Goal: Transaction & Acquisition: Book appointment/travel/reservation

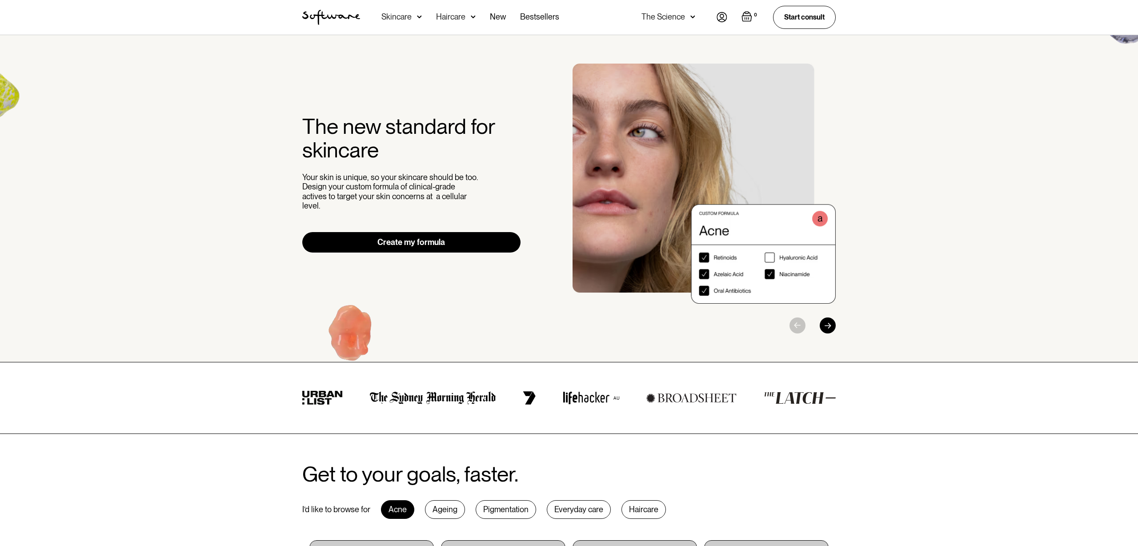
click at [408, 18] on div "Skincare" at bounding box center [396, 16] width 30 height 9
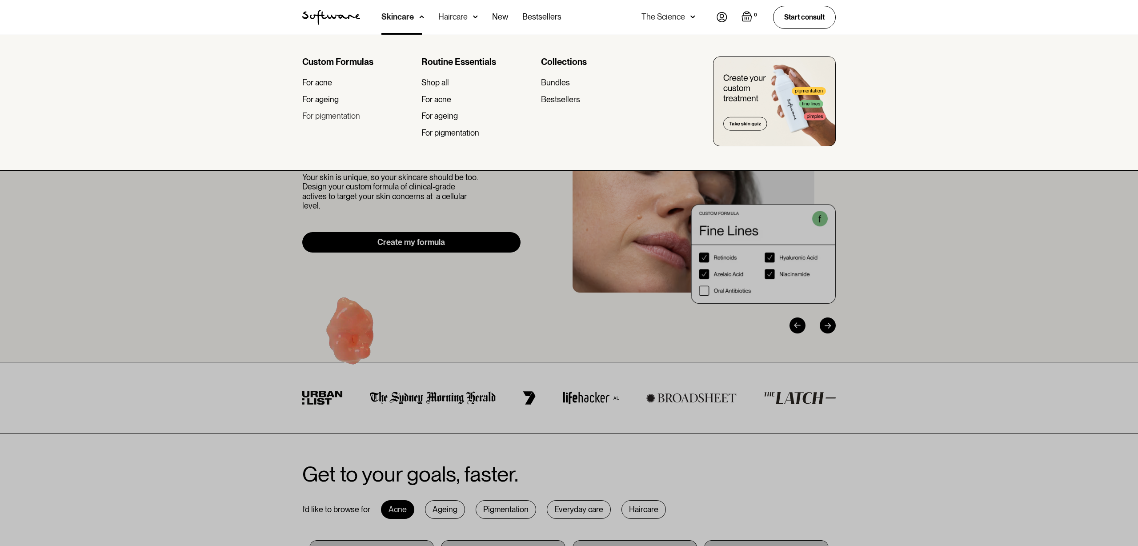
click at [315, 116] on div "For pigmentation" at bounding box center [331, 116] width 58 height 10
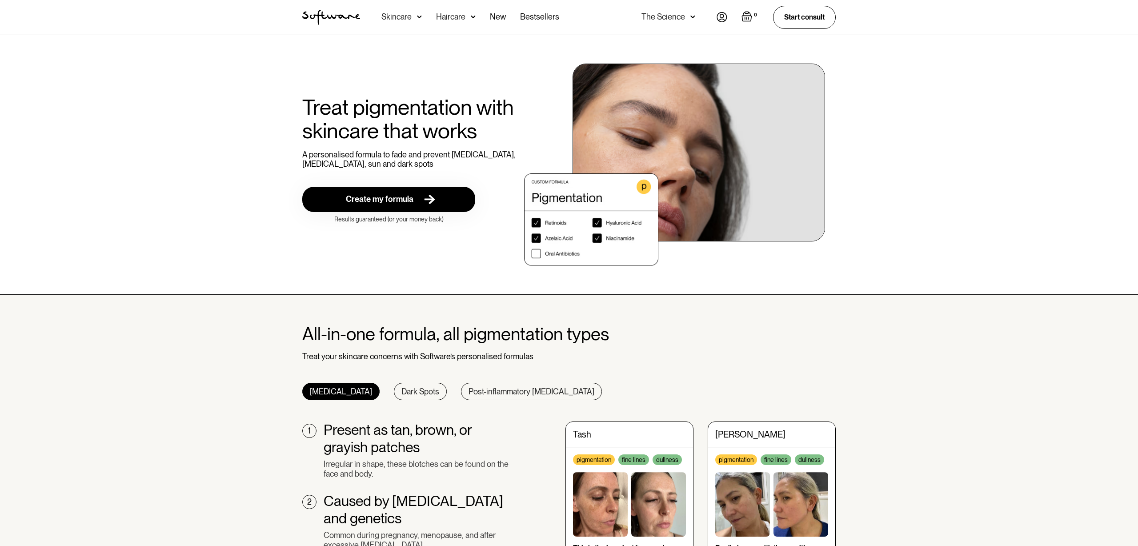
click at [398, 202] on div "Create my formula" at bounding box center [380, 199] width 68 height 10
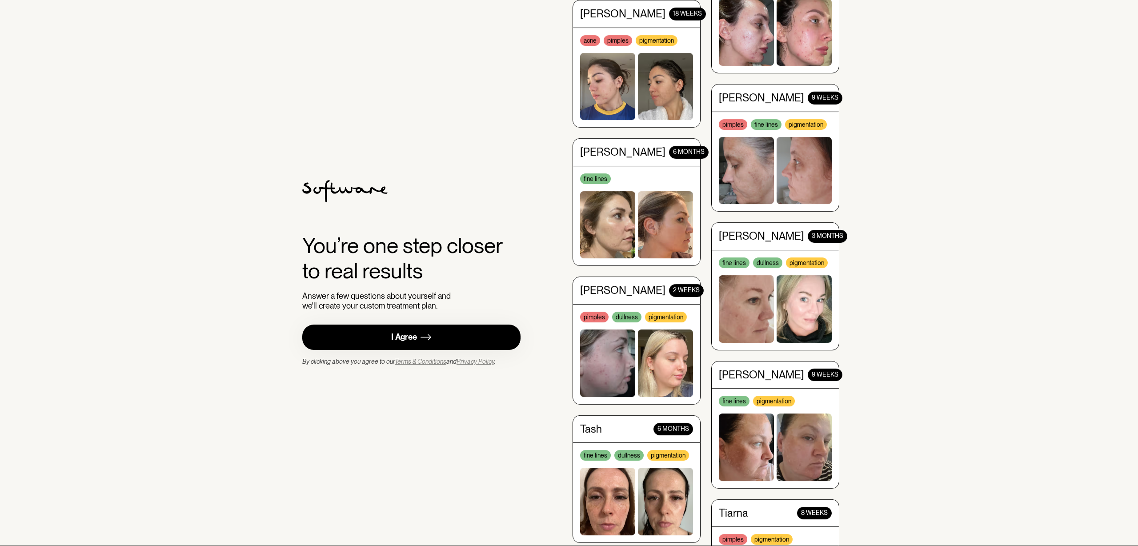
click at [420, 339] on link "I Agree" at bounding box center [411, 337] width 218 height 25
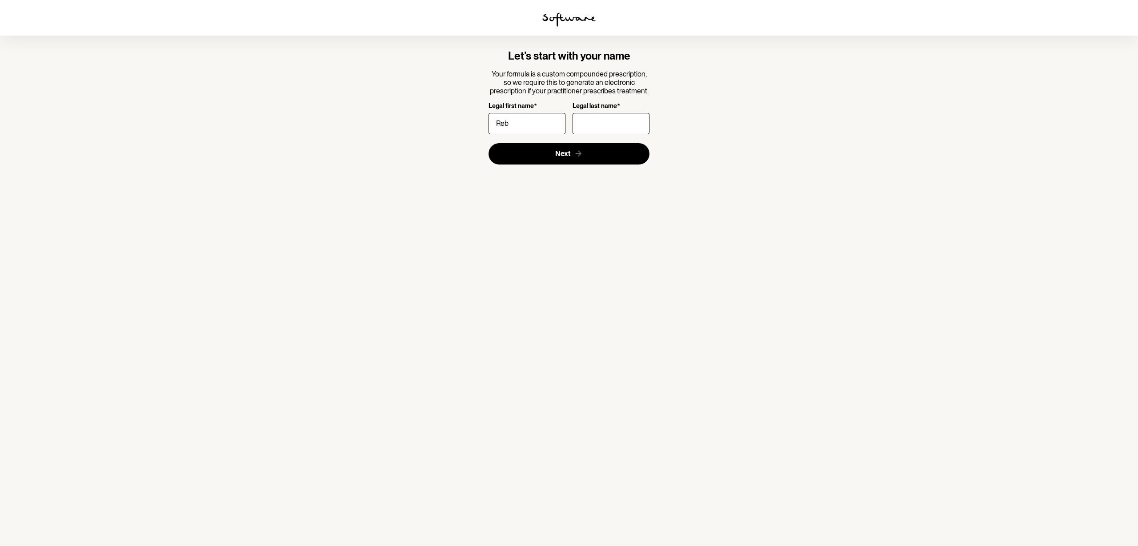
type input "Rebecca"
type input "Tomasello"
click at [602, 157] on button "Next" at bounding box center [569, 153] width 161 height 21
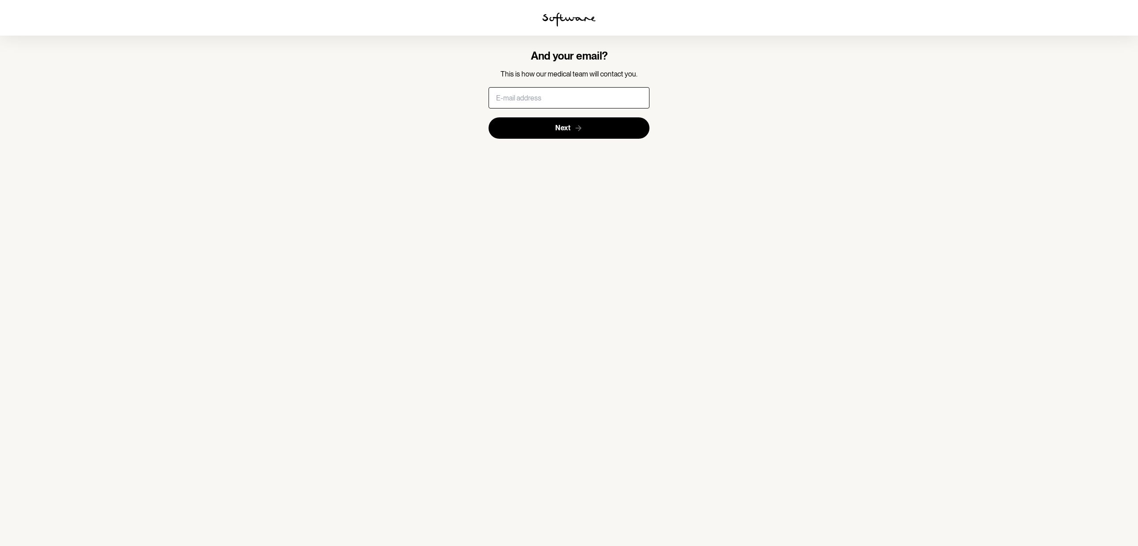
type input "missbectomasello@gmail.com"
click at [569, 132] on button "Next" at bounding box center [569, 127] width 161 height 21
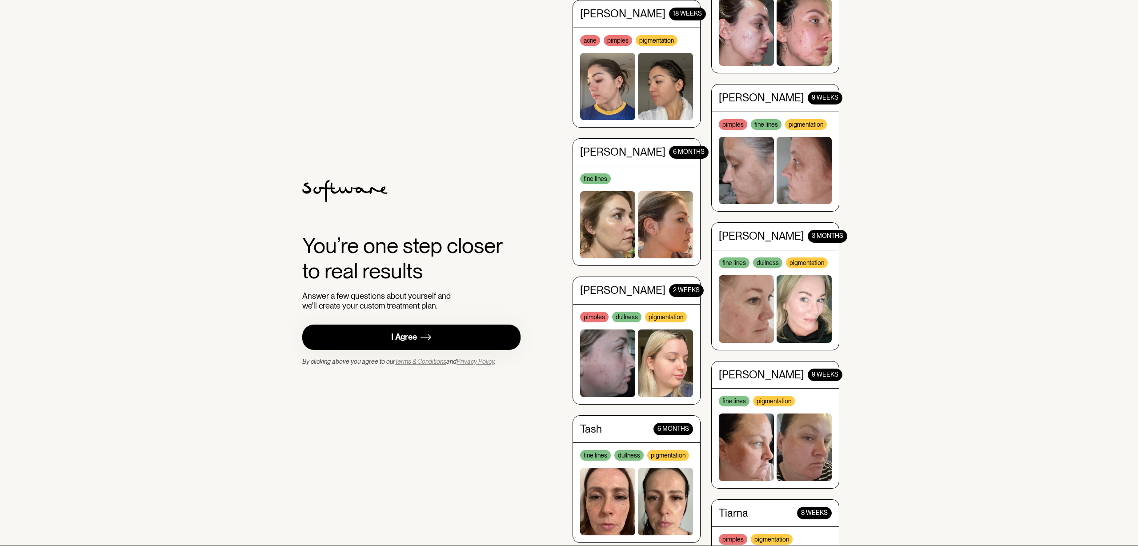
click at [449, 334] on link "I Agree" at bounding box center [411, 337] width 218 height 25
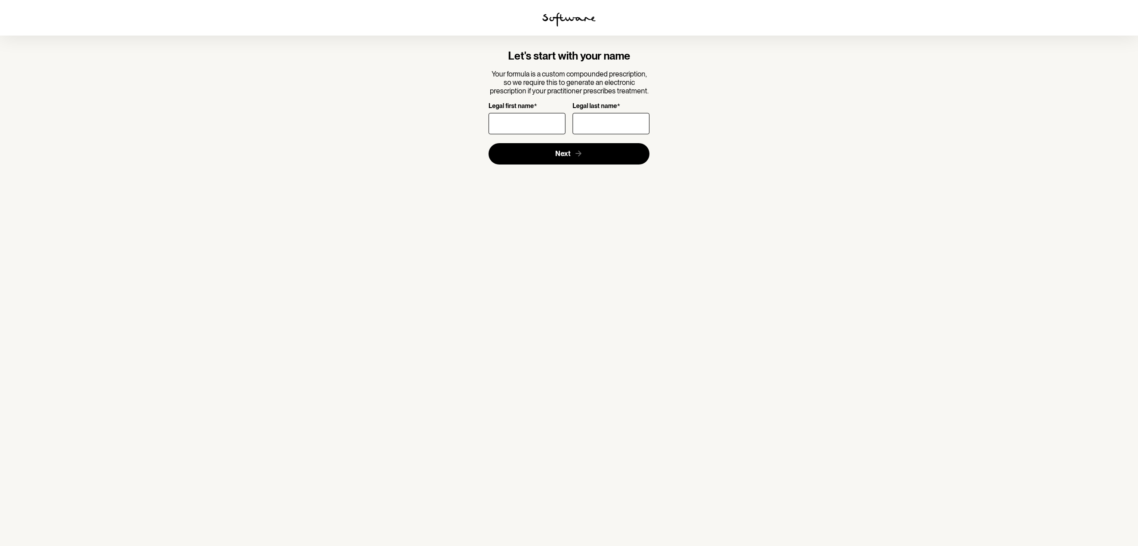
click at [565, 16] on img at bounding box center [568, 19] width 53 height 14
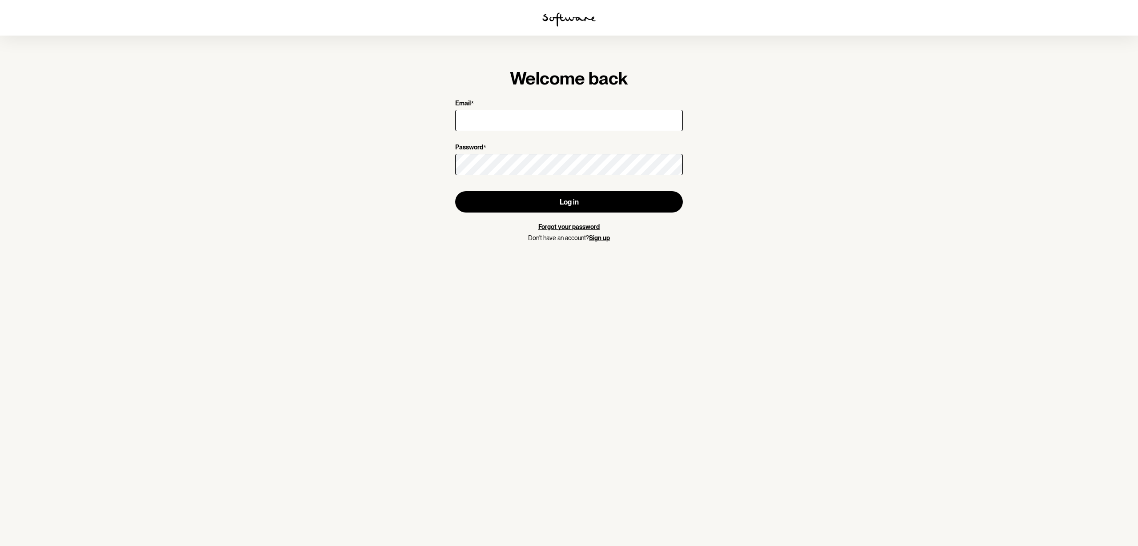
type input "missbectomasello@gmail.com"
click at [455, 191] on button "Log in" at bounding box center [569, 201] width 228 height 21
click at [587, 208] on button "Log in" at bounding box center [569, 201] width 228 height 21
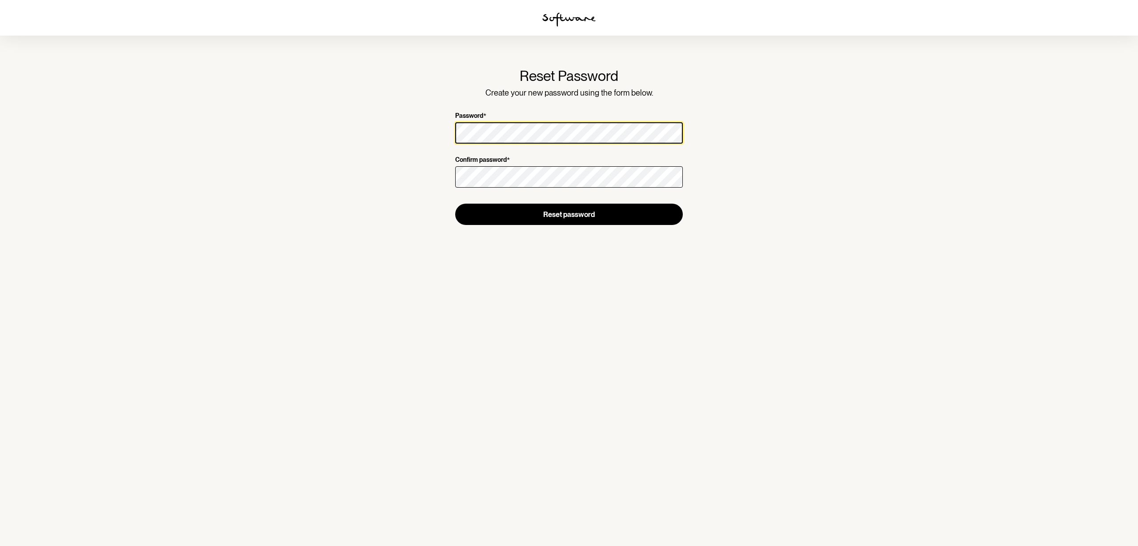
click at [208, 127] on section "Reset Password Create your new password using the form below. Password * Confir…" at bounding box center [569, 273] width 1138 height 546
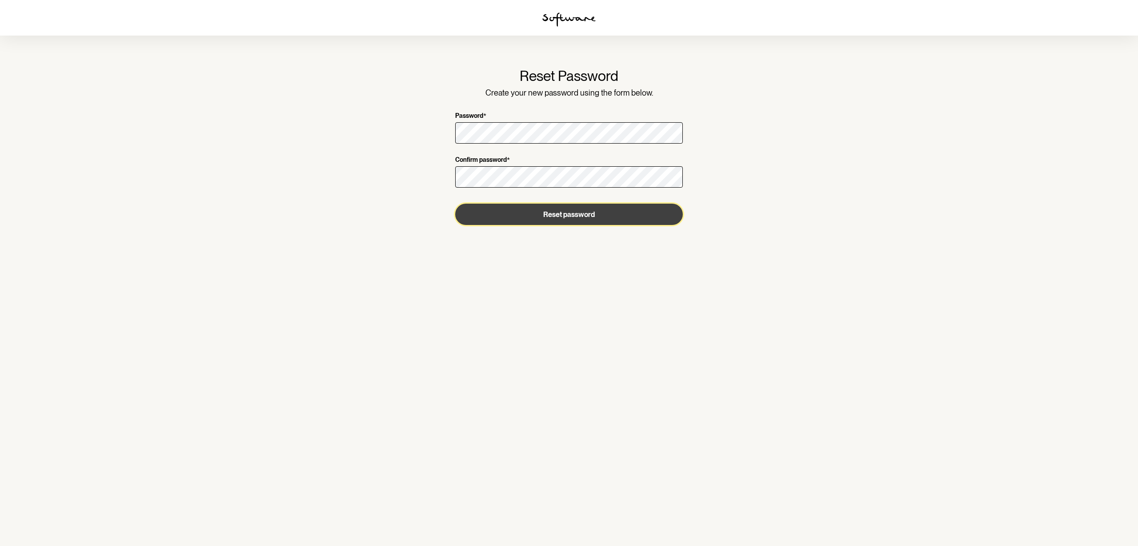
click at [593, 215] on button "Reset password" at bounding box center [569, 214] width 228 height 21
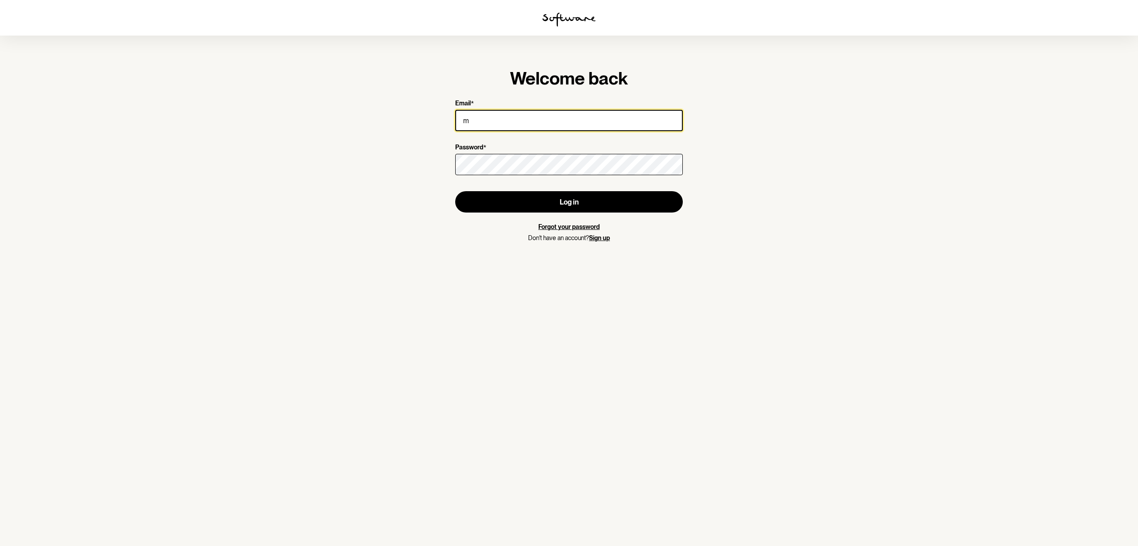
type input "[EMAIL_ADDRESS][DOMAIN_NAME]"
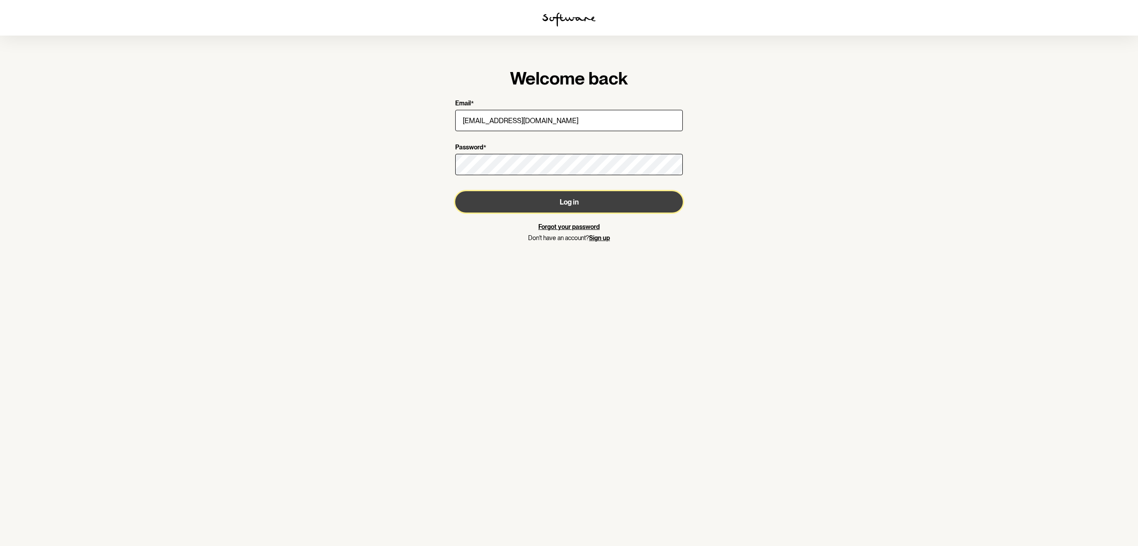
click at [566, 206] on button "Log in" at bounding box center [569, 201] width 228 height 21
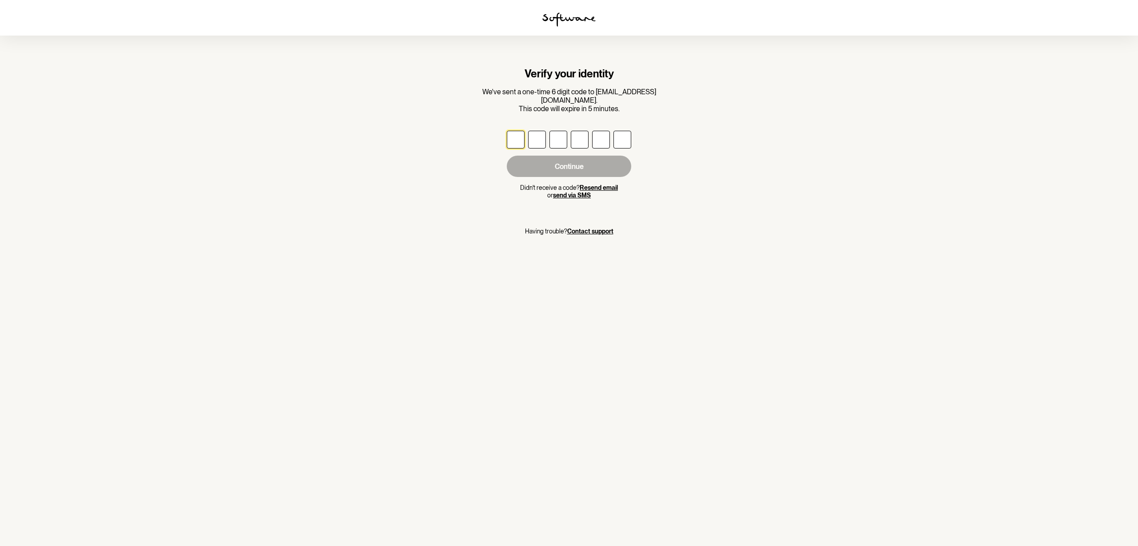
paste input "0"
type input "1"
type input "2"
type input "1"
type input "4"
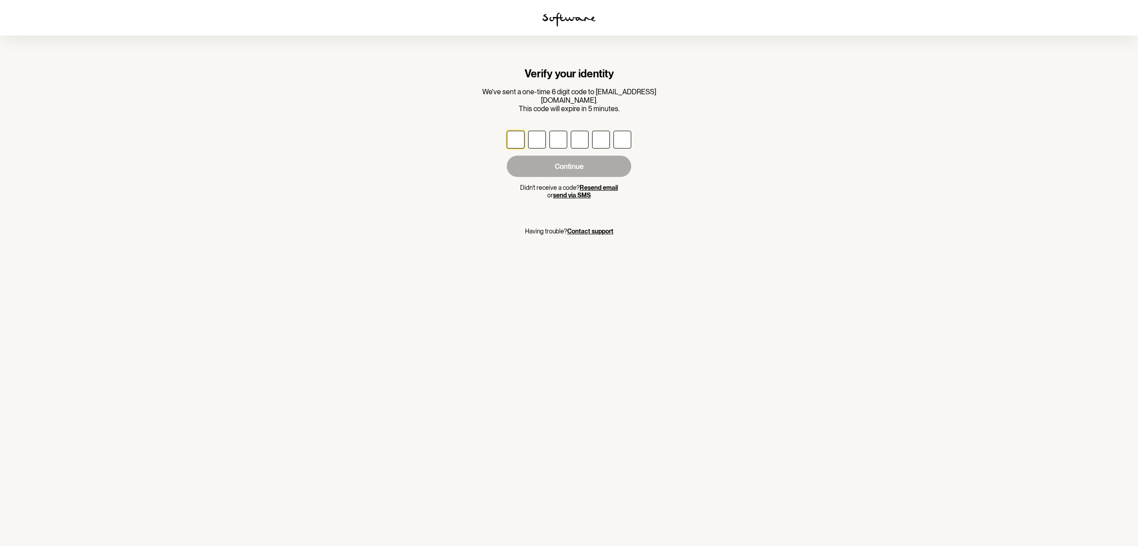
type input "0"
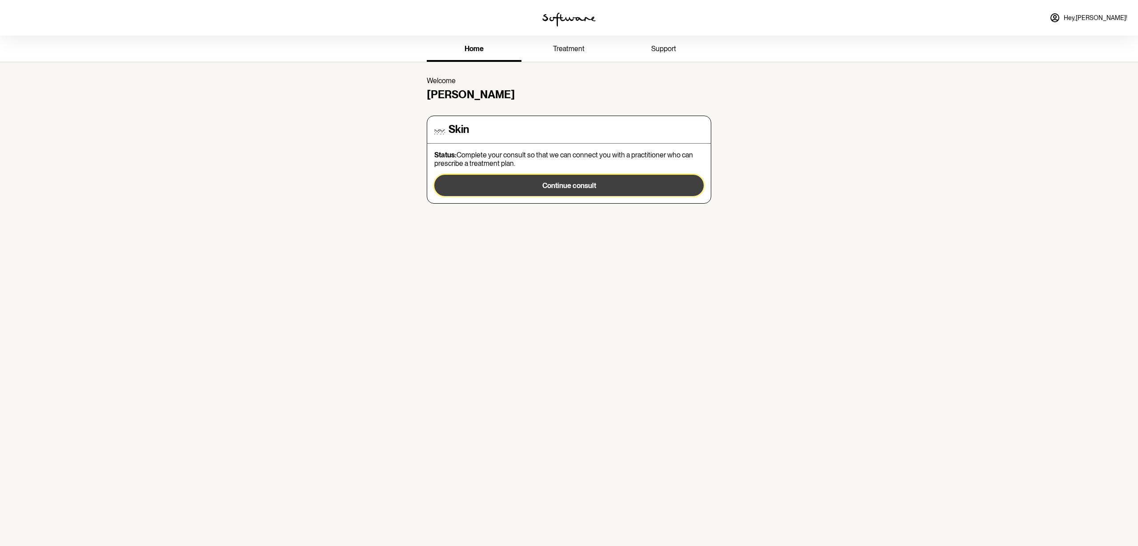
click at [577, 190] on button "Continue consult" at bounding box center [568, 185] width 269 height 21
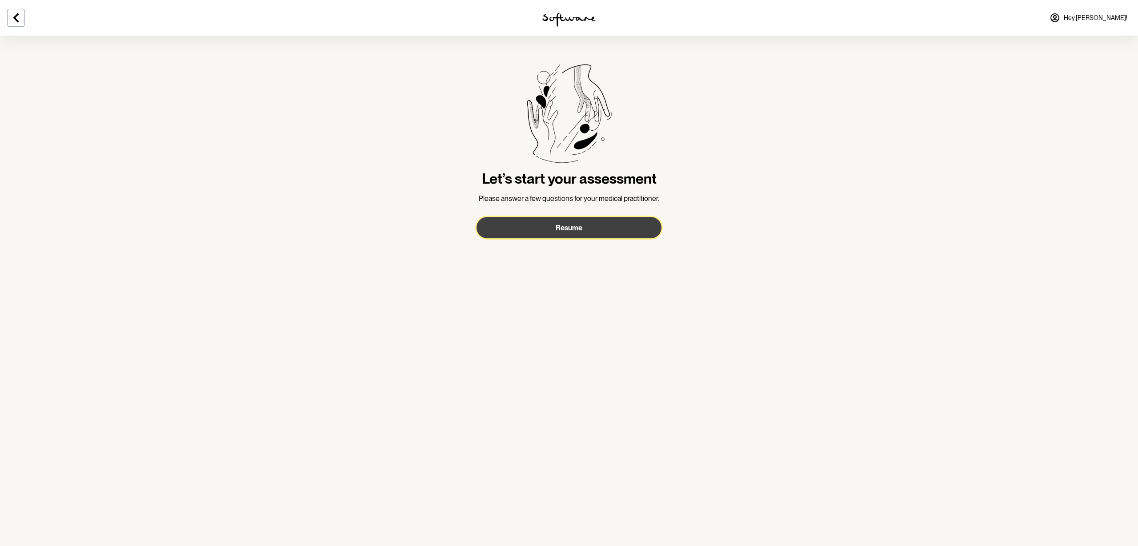
click at [573, 226] on span "Resume" at bounding box center [569, 228] width 27 height 8
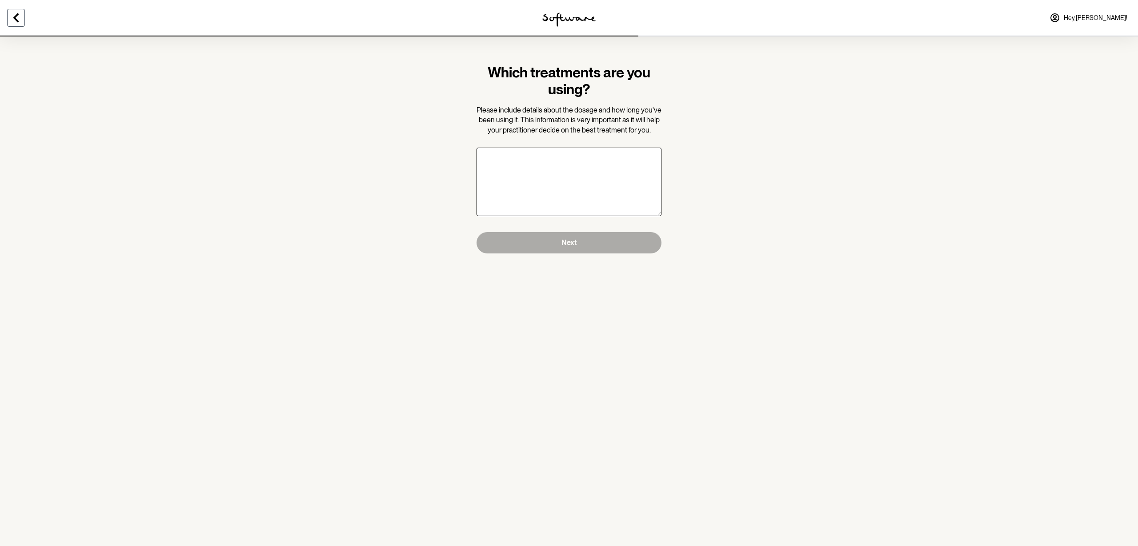
click at [19, 16] on icon at bounding box center [16, 17] width 11 height 11
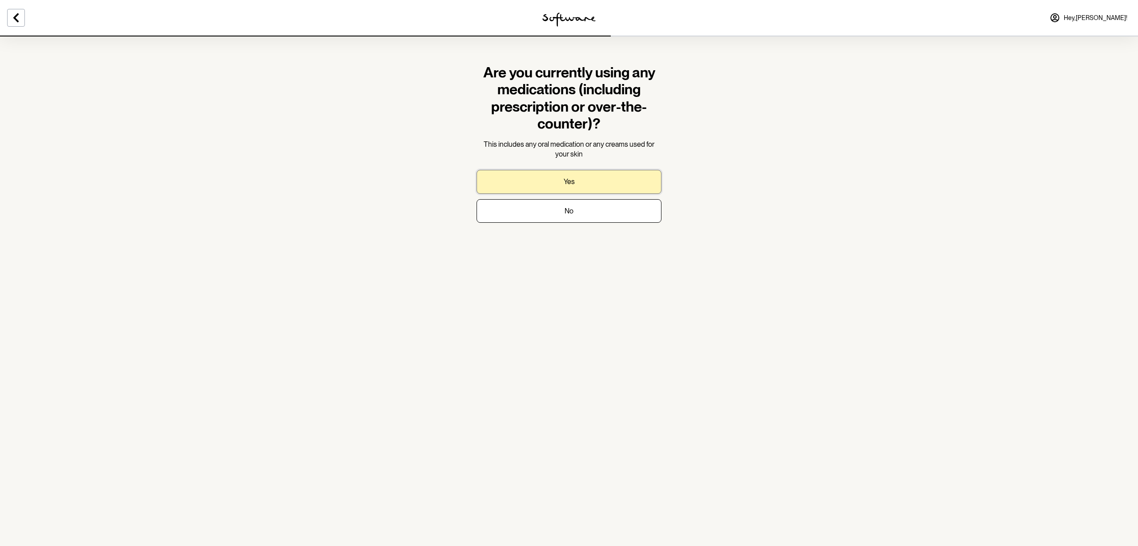
click at [603, 186] on button "Yes" at bounding box center [569, 182] width 185 height 24
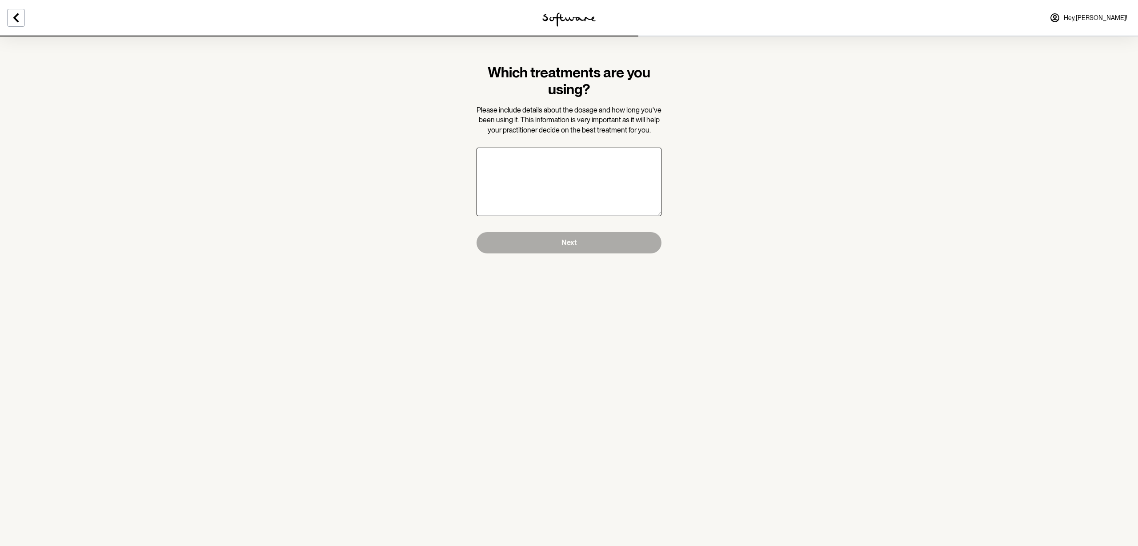
click at [555, 178] on textarea "Which treatments are you using?" at bounding box center [569, 182] width 185 height 68
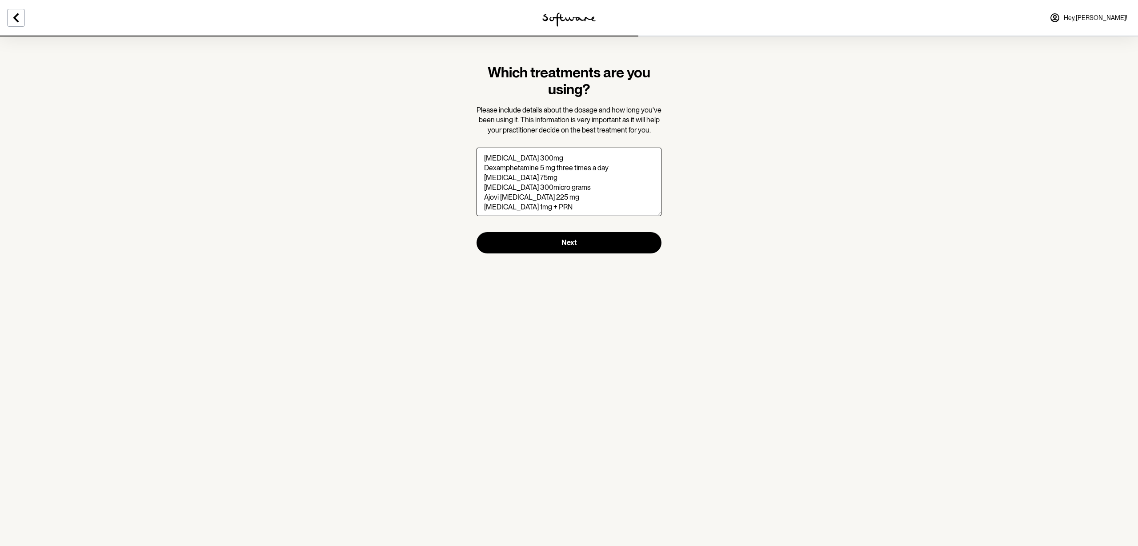
scroll to position [5, 0]
type textarea "[MEDICAL_DATA] 300mg Dexamphetamine 5 mg three times a day [MEDICAL_DATA] 75mg …"
click at [591, 244] on button "Next" at bounding box center [569, 242] width 185 height 21
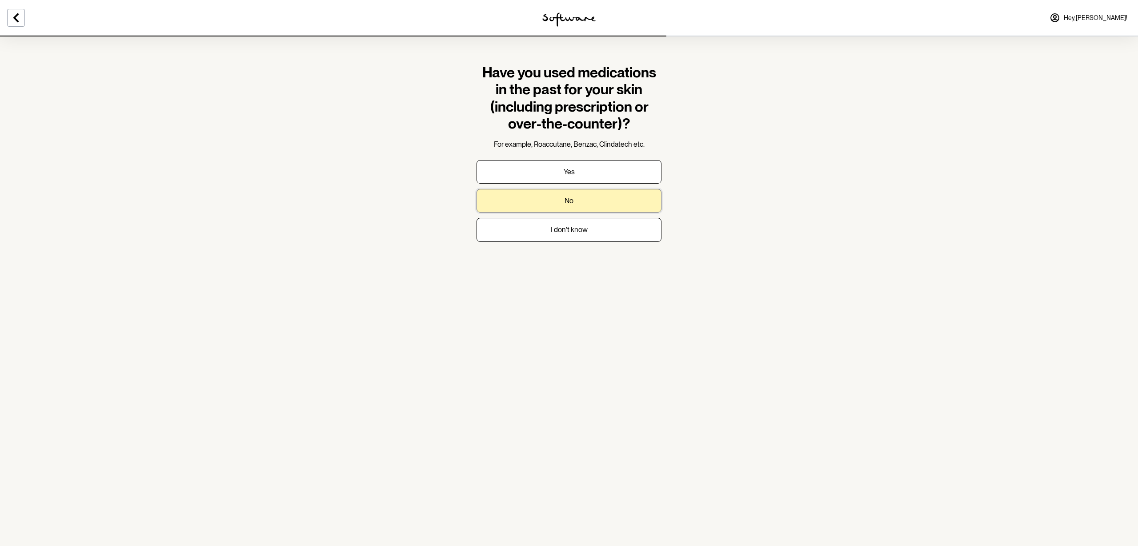
click at [579, 201] on button "No" at bounding box center [569, 201] width 185 height 24
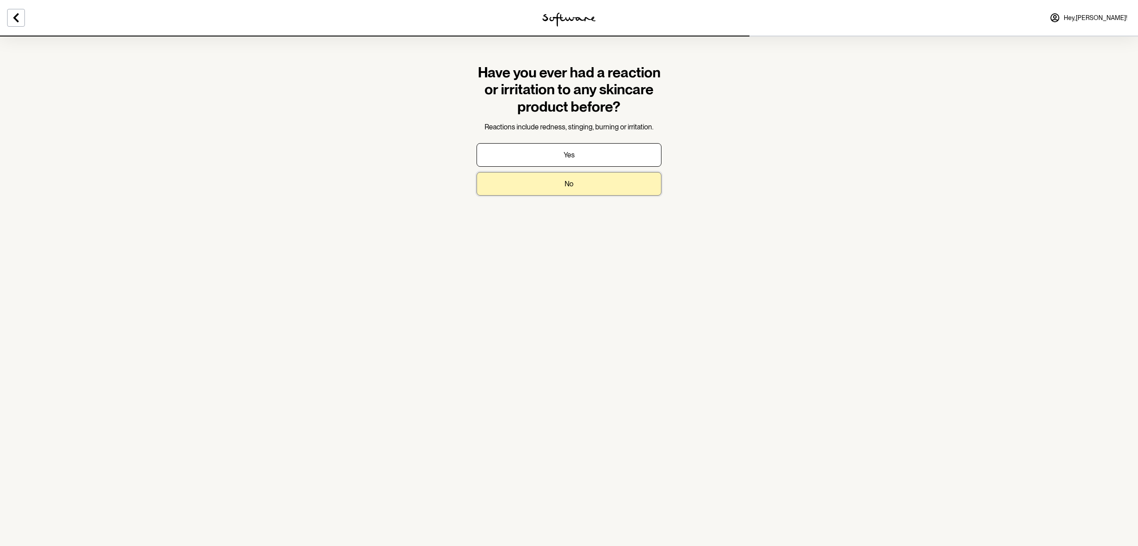
click at [568, 186] on p "No" at bounding box center [569, 184] width 9 height 8
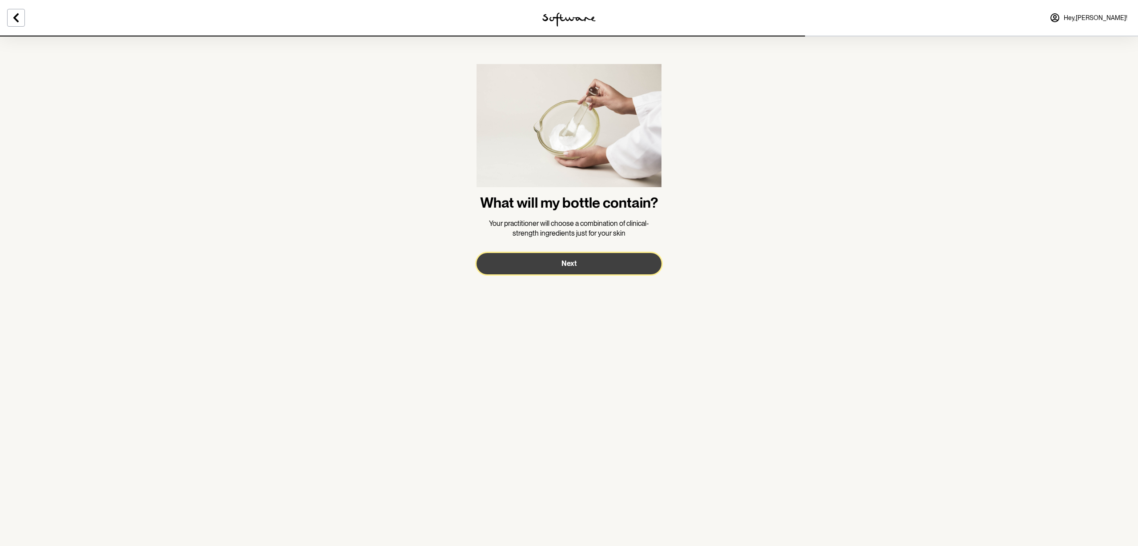
click at [586, 261] on button "Next" at bounding box center [569, 263] width 185 height 21
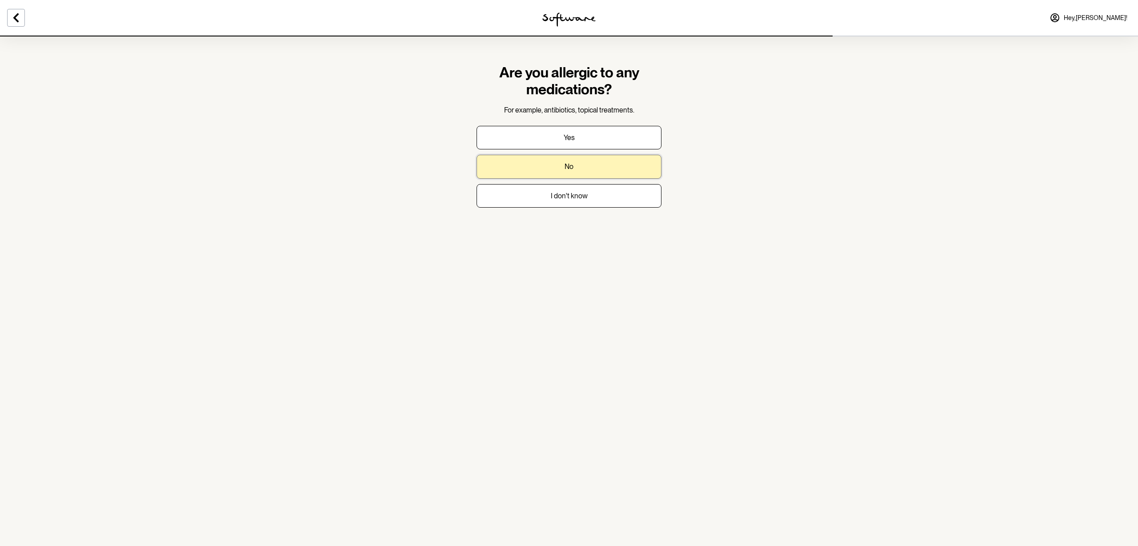
click at [563, 163] on button "No" at bounding box center [569, 167] width 185 height 24
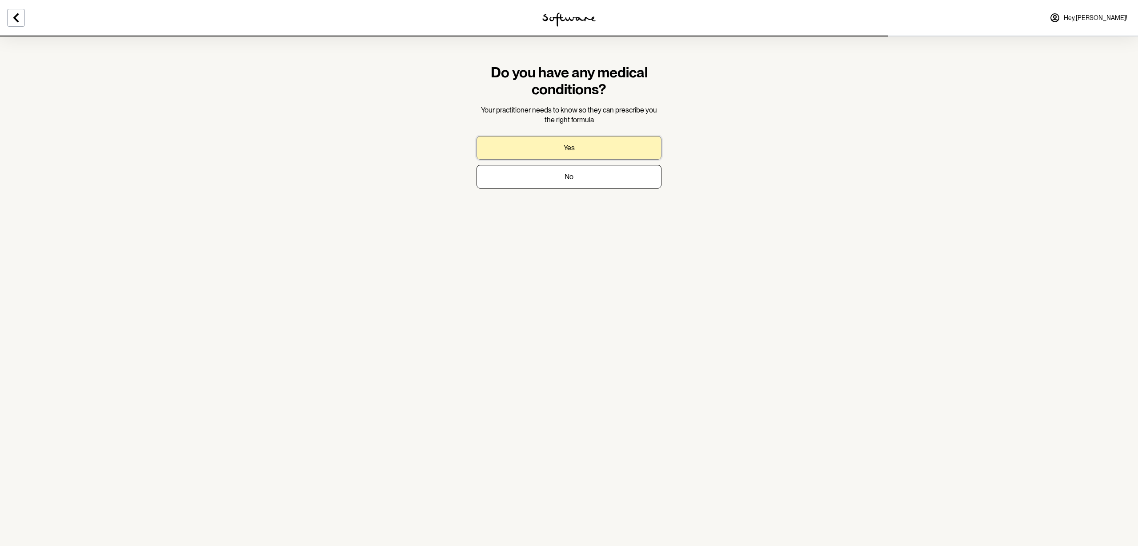
click at [594, 146] on button "Yes" at bounding box center [569, 148] width 185 height 24
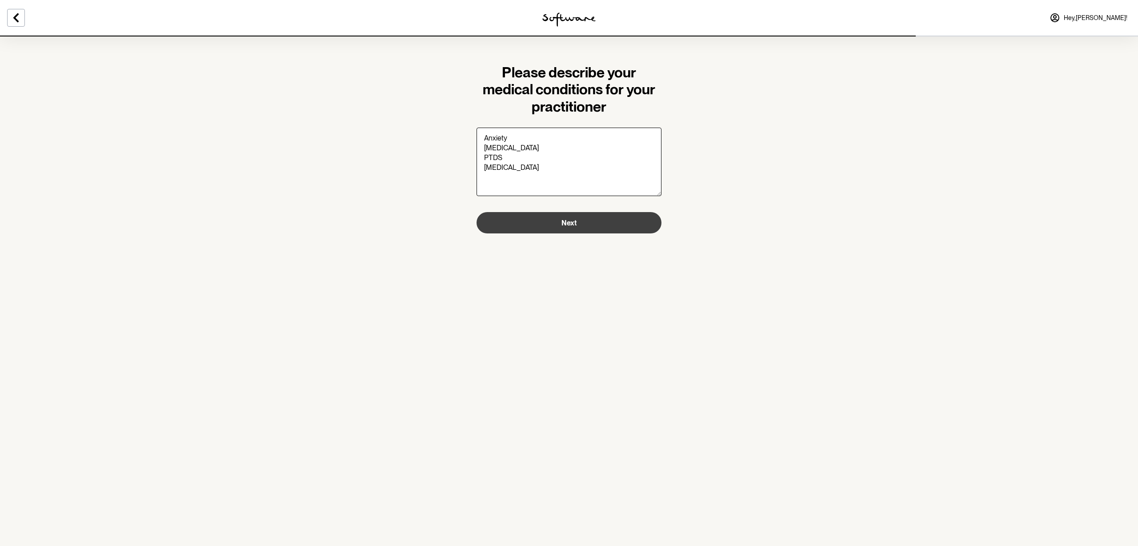
type textarea "Anxiety [MEDICAL_DATA] PTDS [MEDICAL_DATA]"
click at [585, 224] on button "Next" at bounding box center [569, 222] width 185 height 21
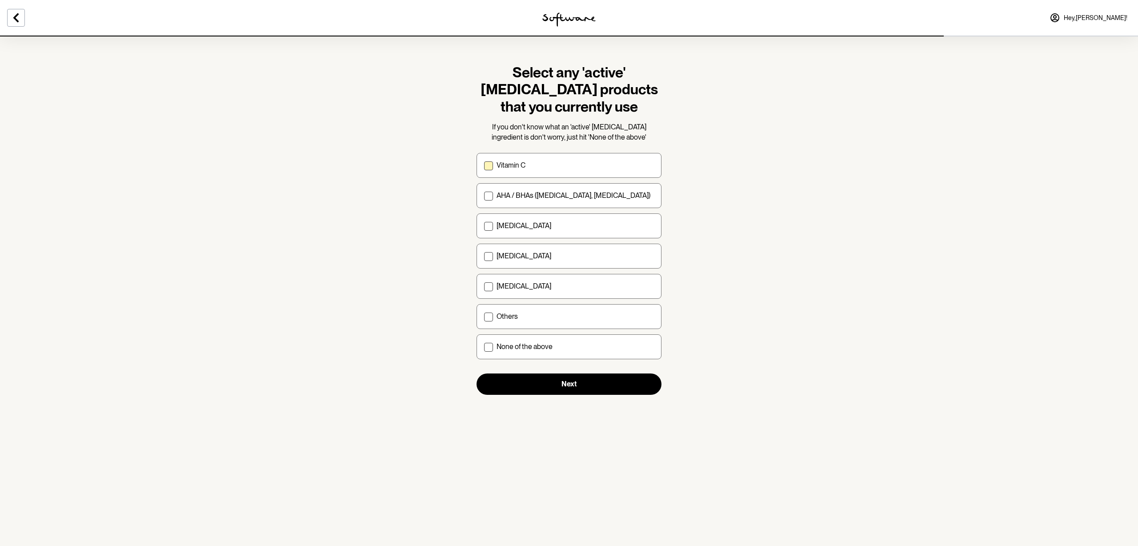
click at [485, 163] on span at bounding box center [488, 165] width 9 height 9
click at [484, 165] on input "Vitamin C" at bounding box center [484, 165] width 0 height 0
checkbox input "true"
click at [486, 195] on span at bounding box center [488, 196] width 9 height 9
click at [484, 196] on input "AHA / BHAs ([MEDICAL_DATA], [MEDICAL_DATA])" at bounding box center [484, 196] width 0 height 0
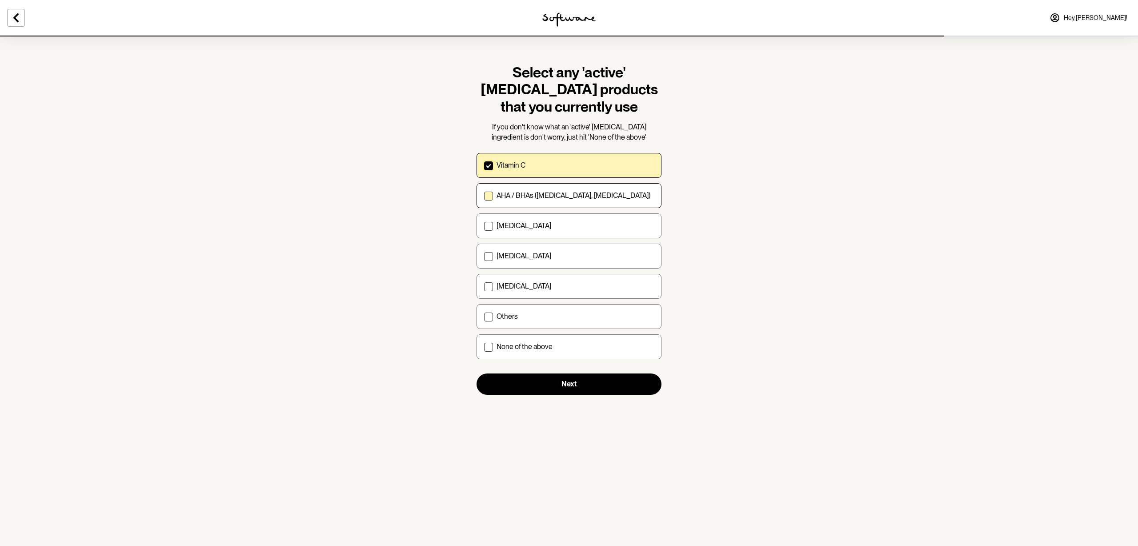
checkbox input "true"
click at [487, 228] on span at bounding box center [488, 226] width 9 height 9
click at [484, 226] on input "[MEDICAL_DATA]" at bounding box center [484, 226] width 0 height 0
checkbox input "true"
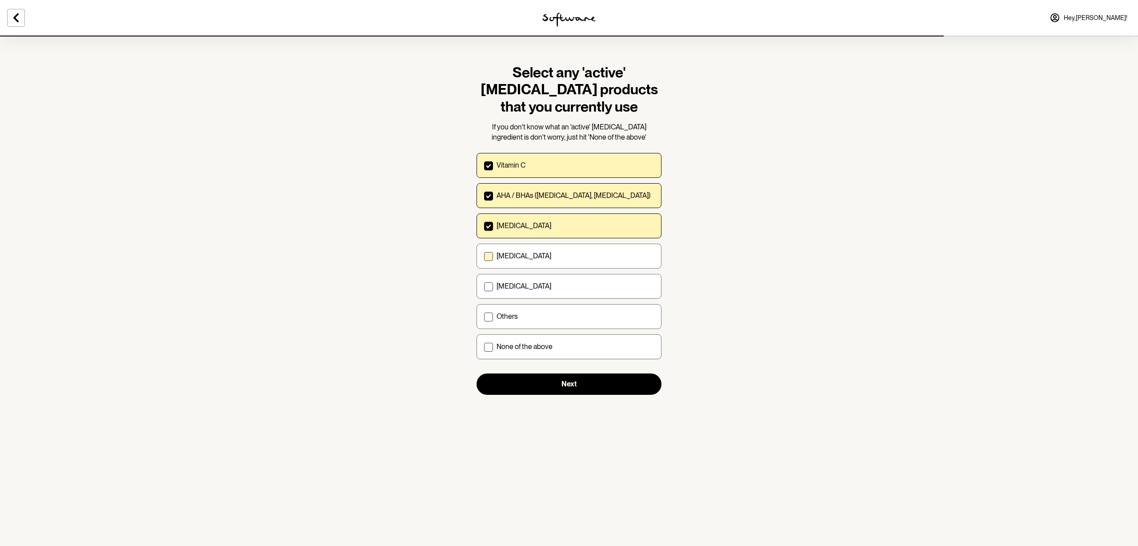
click at [486, 258] on span at bounding box center [488, 256] width 9 height 9
click at [484, 256] on input "[MEDICAL_DATA]" at bounding box center [484, 256] width 0 height 0
checkbox input "true"
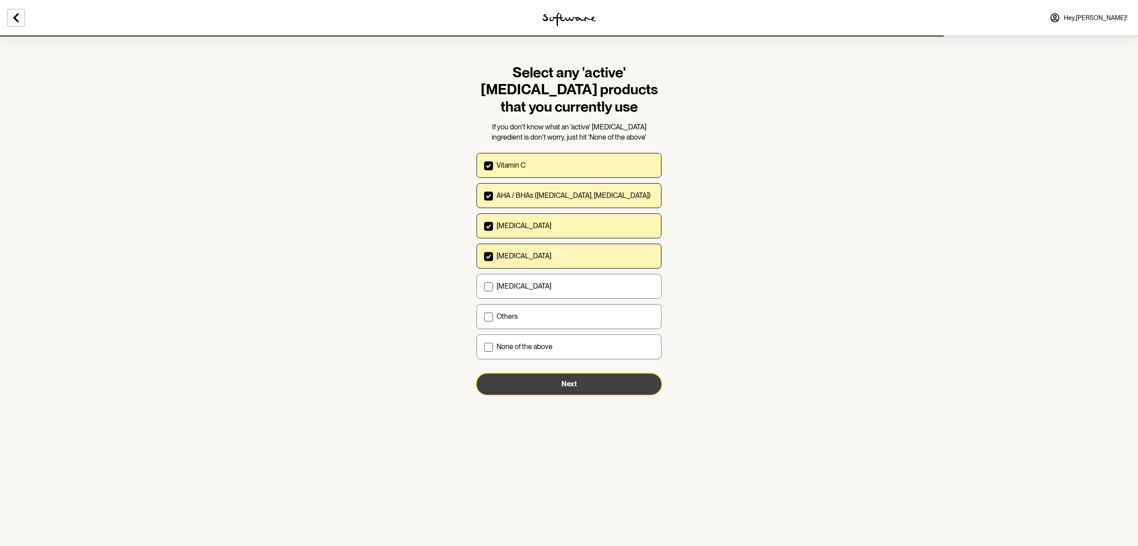
click at [605, 380] on button "Next" at bounding box center [569, 383] width 185 height 21
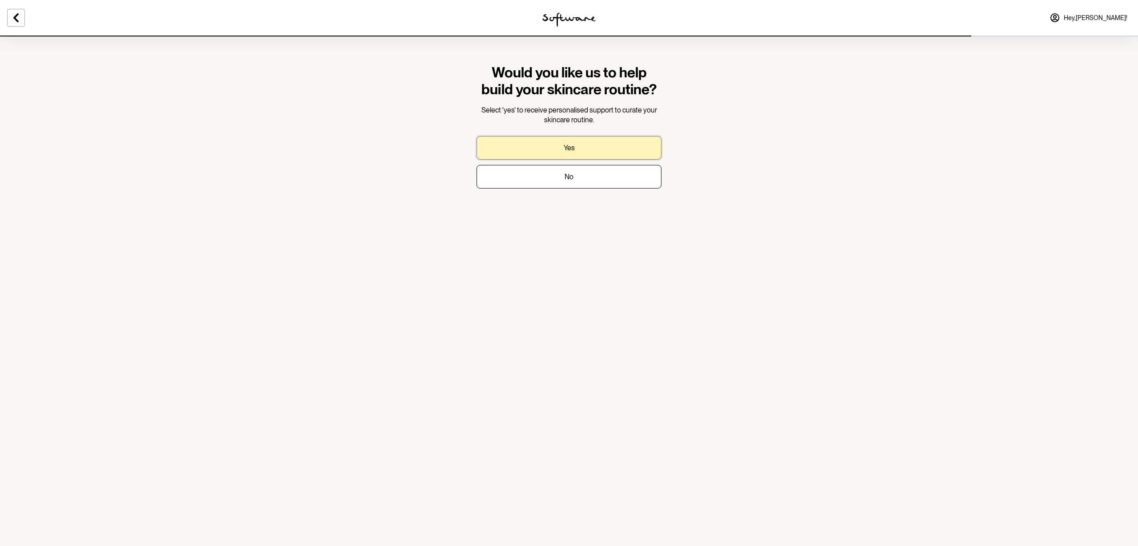
click at [577, 146] on button "Yes" at bounding box center [569, 148] width 185 height 24
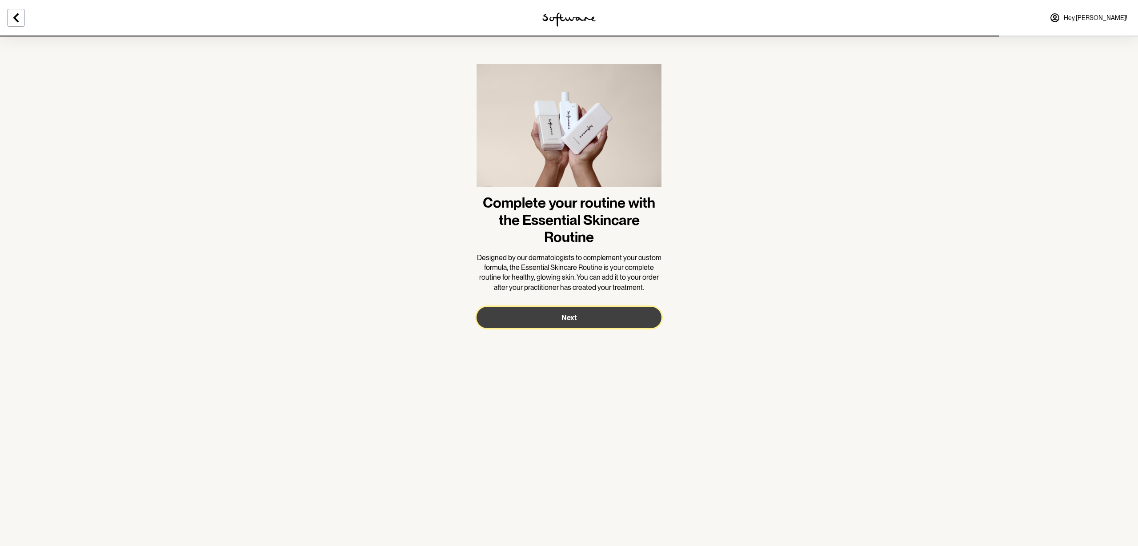
click at [567, 322] on button "Next" at bounding box center [569, 317] width 185 height 21
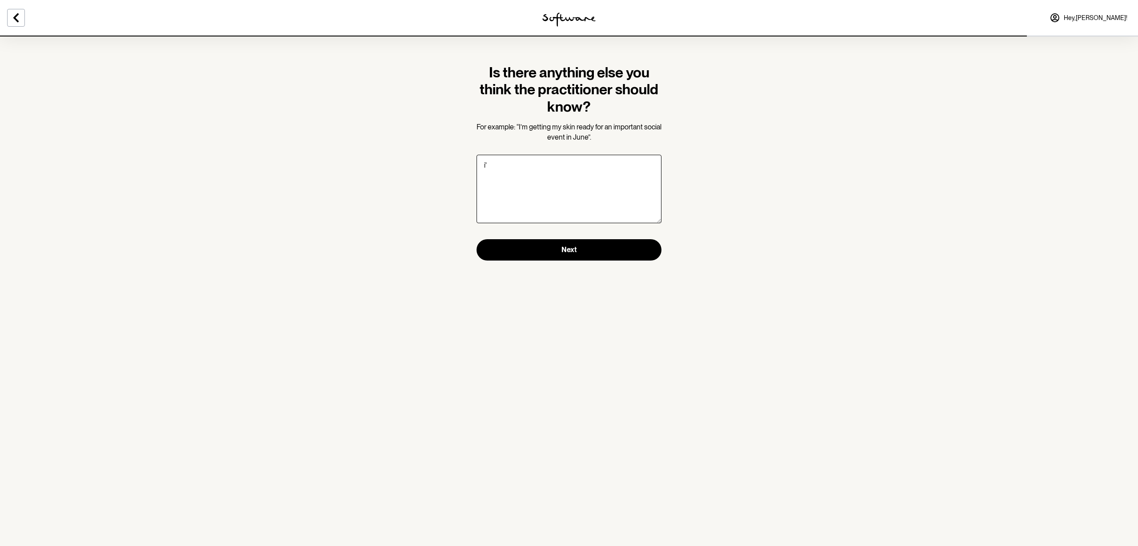
type textarea "i"
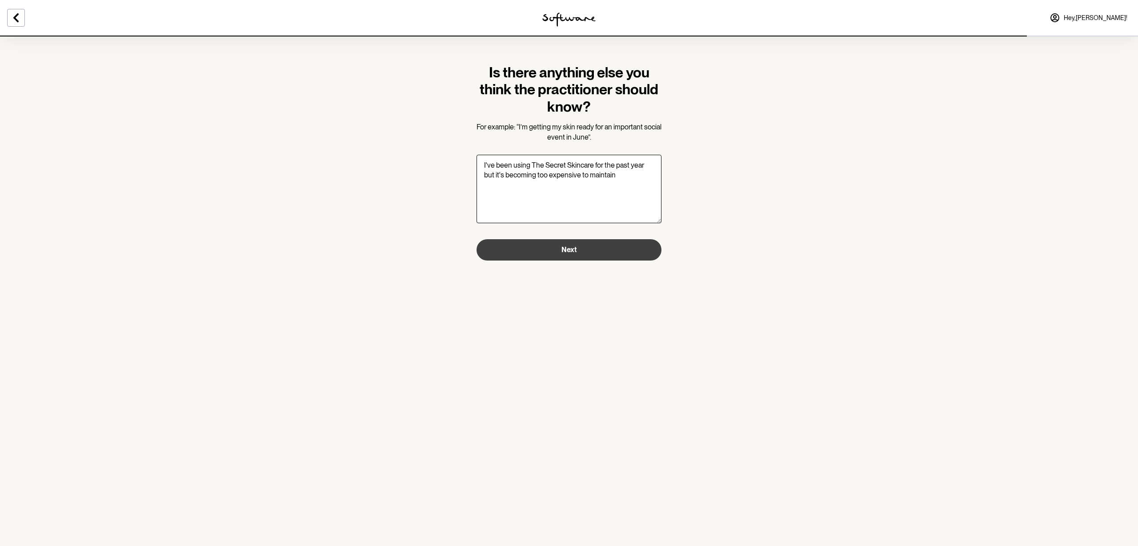
type textarea "I've been using The Secret Skincare for the past year but it's becoming too exp…"
click at [589, 247] on button "Next" at bounding box center [569, 249] width 185 height 21
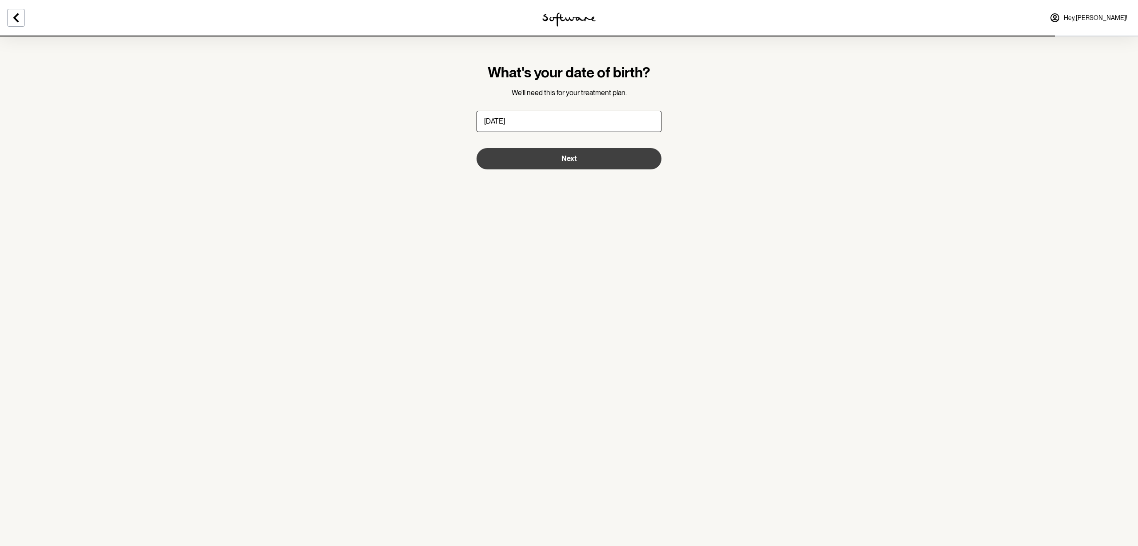
type input "[DATE]"
click at [564, 156] on span "Next" at bounding box center [568, 158] width 15 height 8
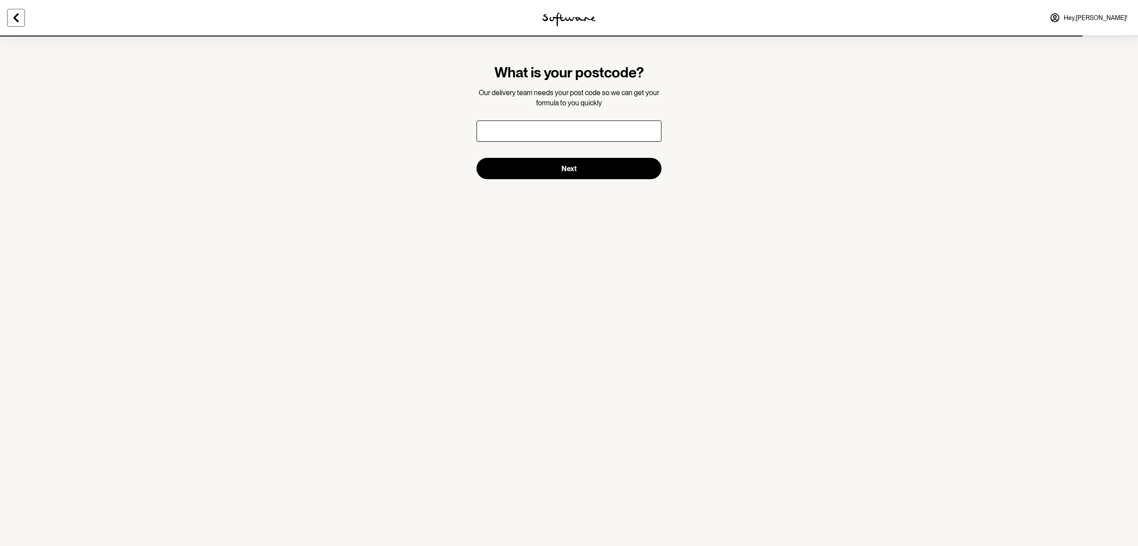
click at [16, 15] on icon at bounding box center [15, 17] width 5 height 9
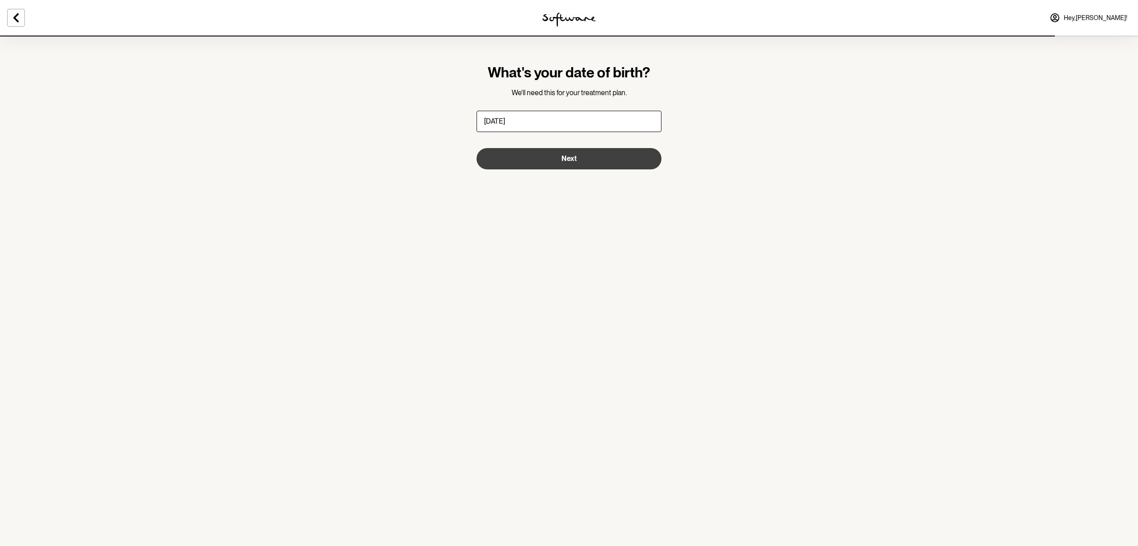
type input "[DATE]"
click at [577, 158] on button "Next" at bounding box center [569, 158] width 185 height 21
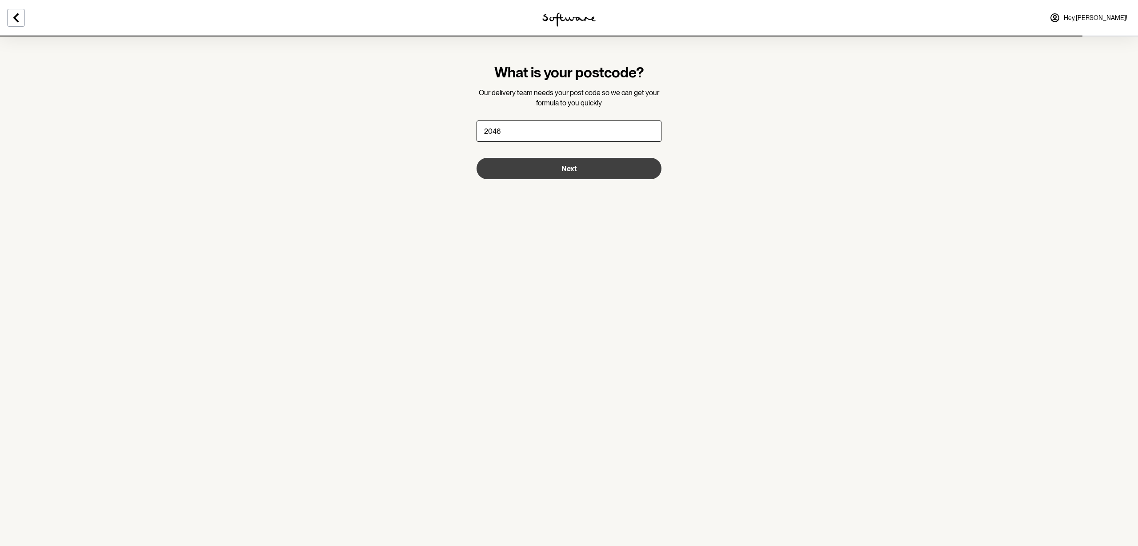
type input "2046"
click at [557, 171] on button "Next" at bounding box center [569, 168] width 185 height 21
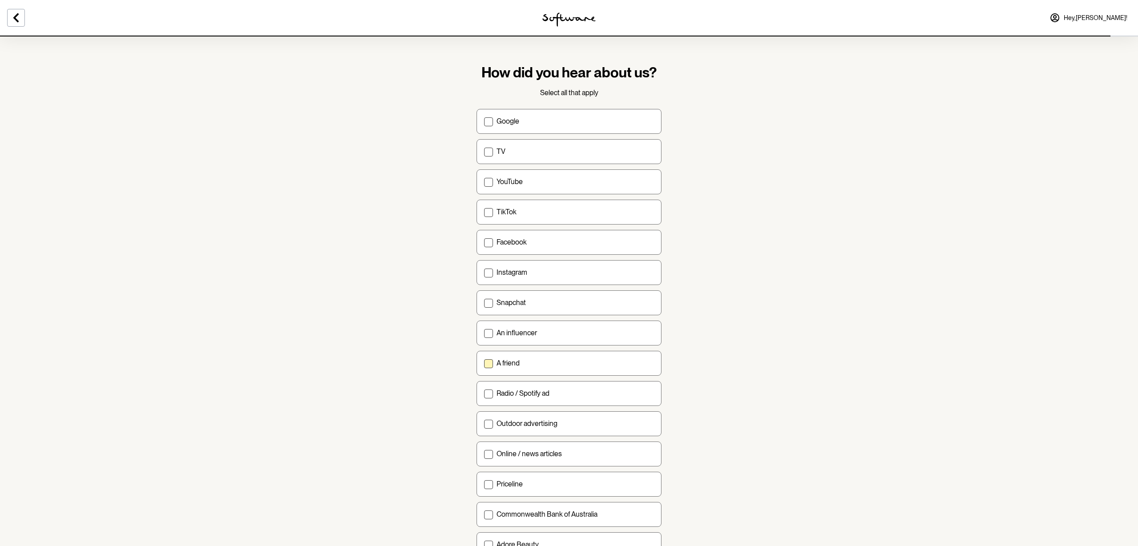
click at [488, 361] on span at bounding box center [488, 363] width 9 height 9
click at [484, 363] on input "A friend" at bounding box center [484, 363] width 0 height 0
checkbox input "true"
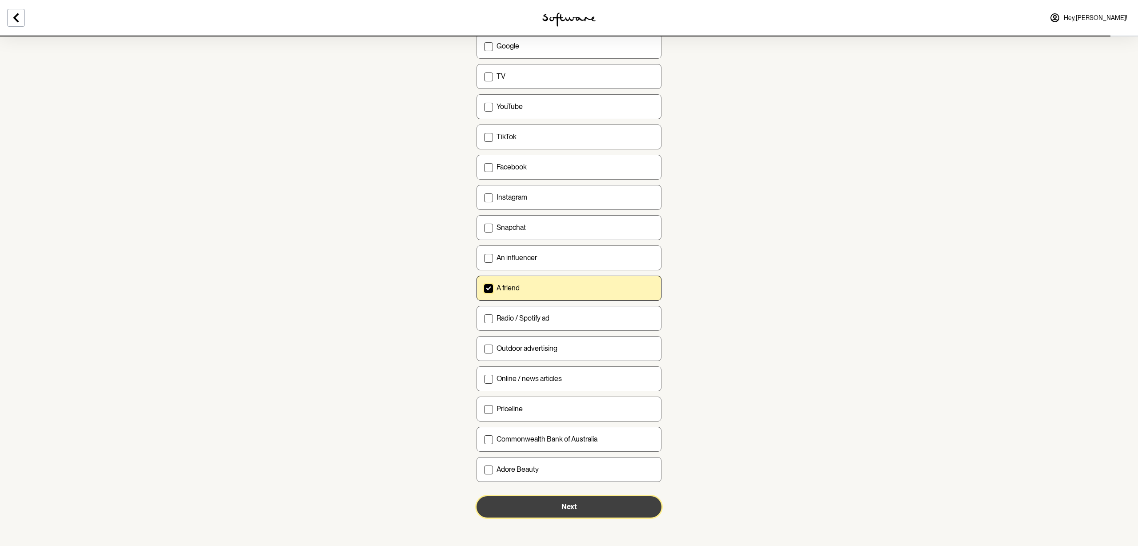
click at [576, 502] on button "Next" at bounding box center [569, 506] width 185 height 21
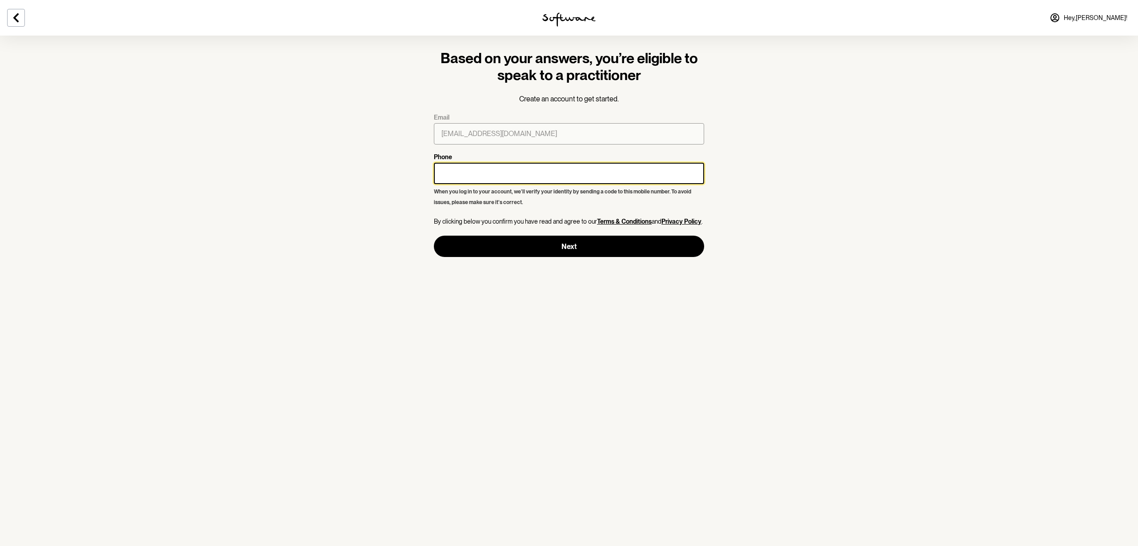
click at [485, 177] on input "Phone" at bounding box center [569, 173] width 270 height 21
type input "0403509373"
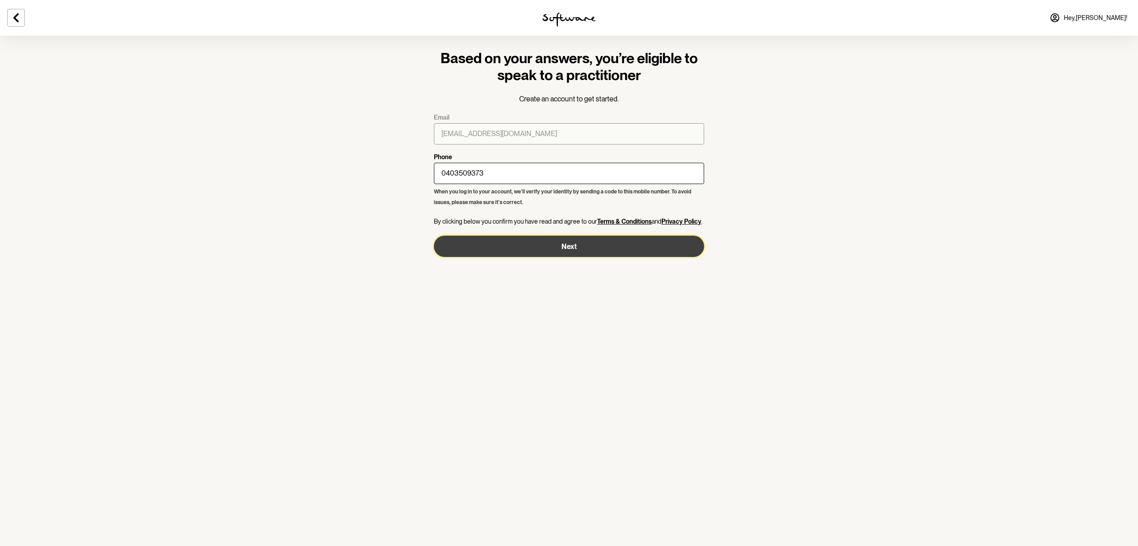
click at [577, 246] on button "Next" at bounding box center [569, 246] width 270 height 21
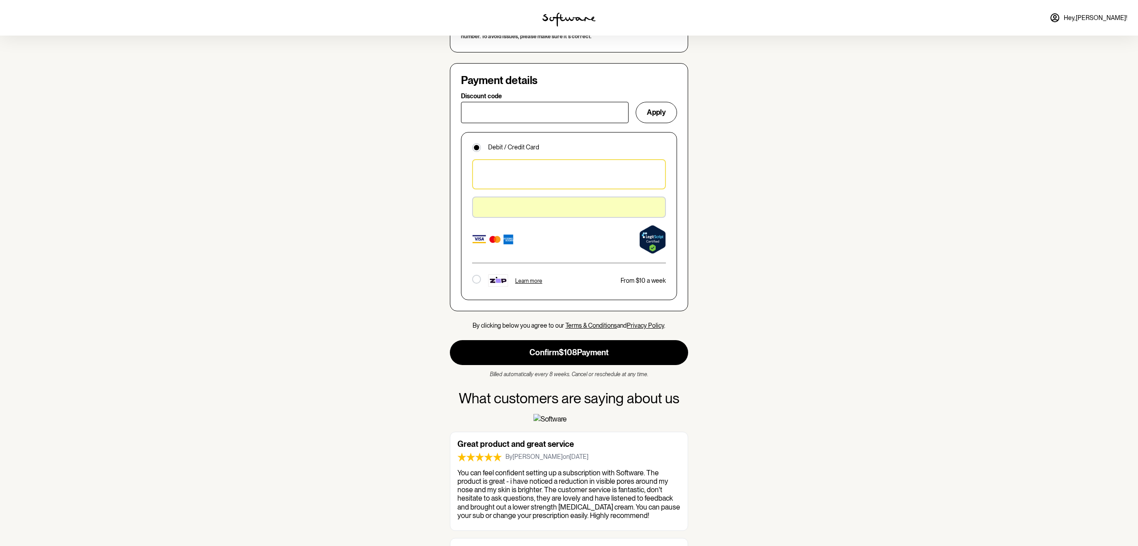
scroll to position [619, 0]
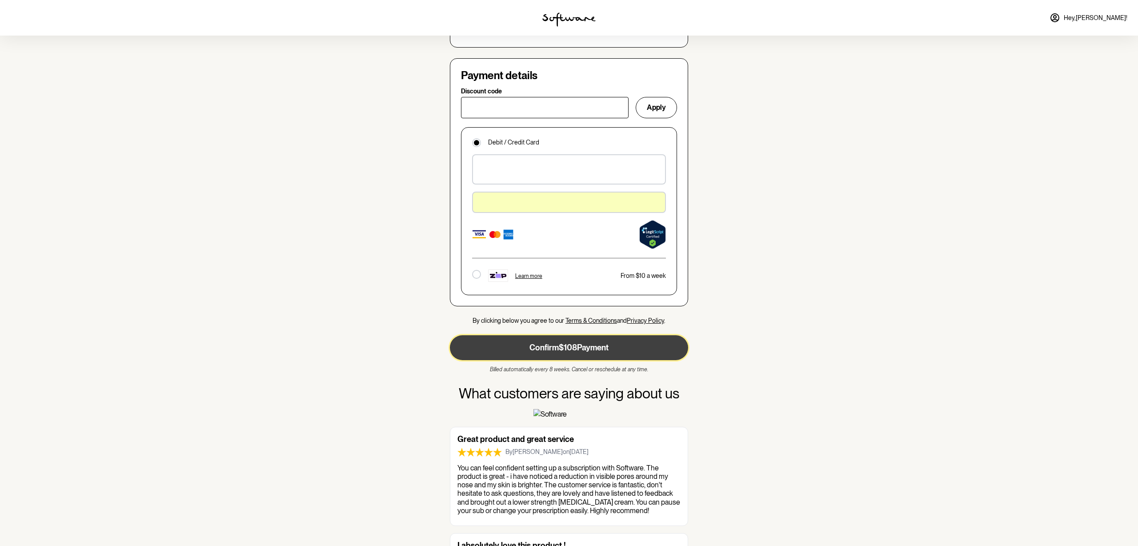
click at [561, 335] on button "Confirm $108 Payment" at bounding box center [569, 347] width 238 height 25
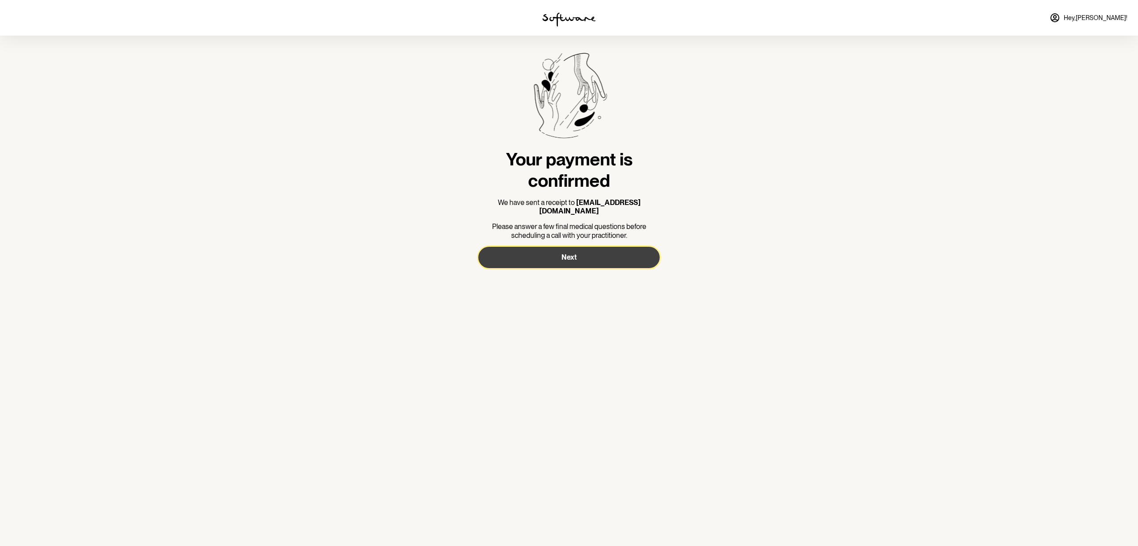
click at [591, 249] on button "Next" at bounding box center [568, 257] width 181 height 21
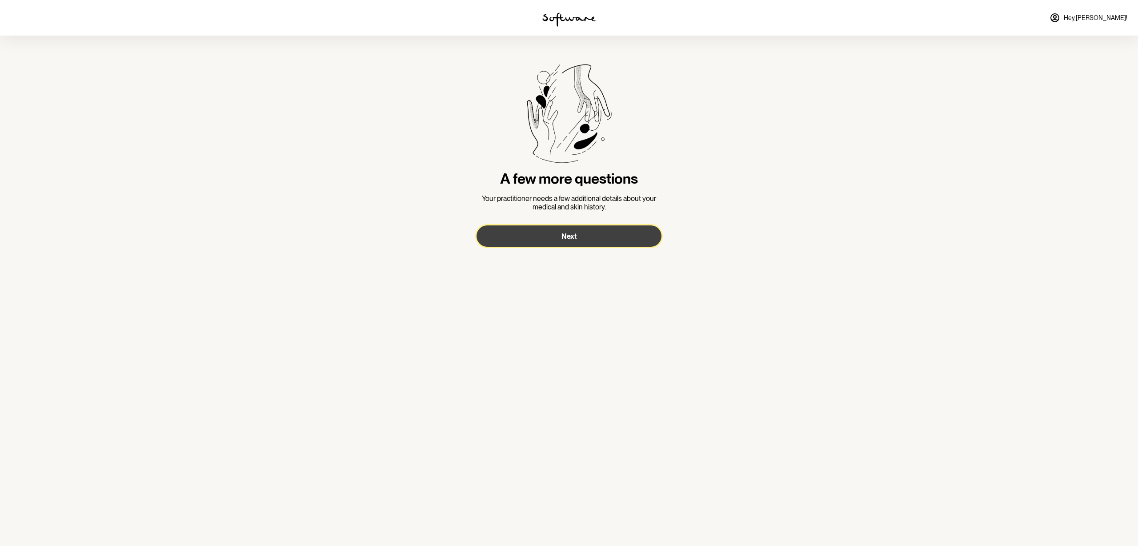
click at [579, 240] on button "Next" at bounding box center [569, 235] width 185 height 21
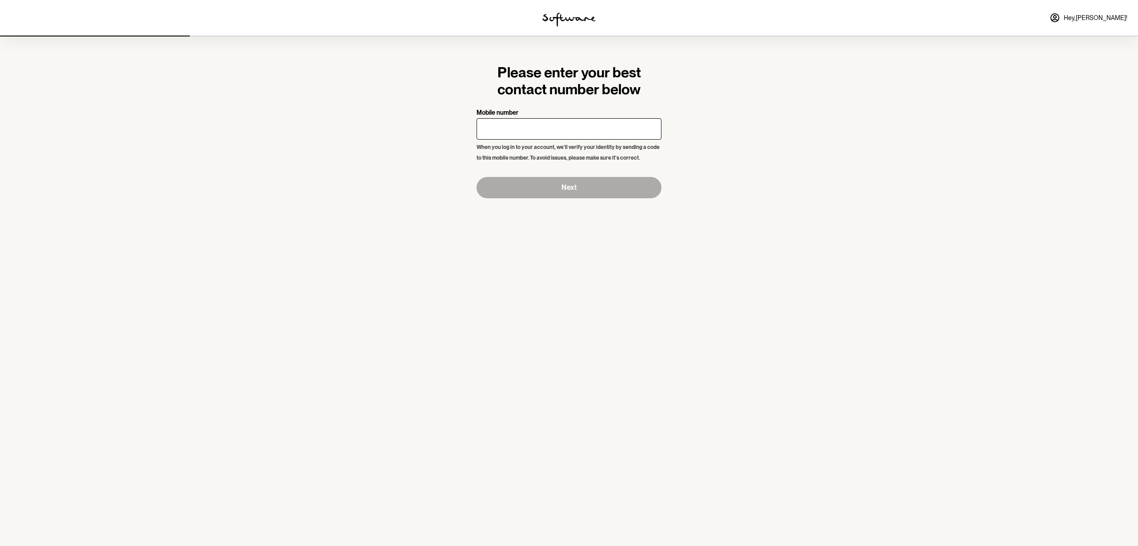
click at [549, 132] on input "Mobile number" at bounding box center [569, 128] width 185 height 21
drag, startPoint x: 541, startPoint y: 129, endPoint x: 397, endPoint y: 124, distance: 144.6
click at [397, 124] on section "Please enter your best contact number below Mobile number -0.02 When you log in…" at bounding box center [569, 273] width 1138 height 546
type input "0403509373"
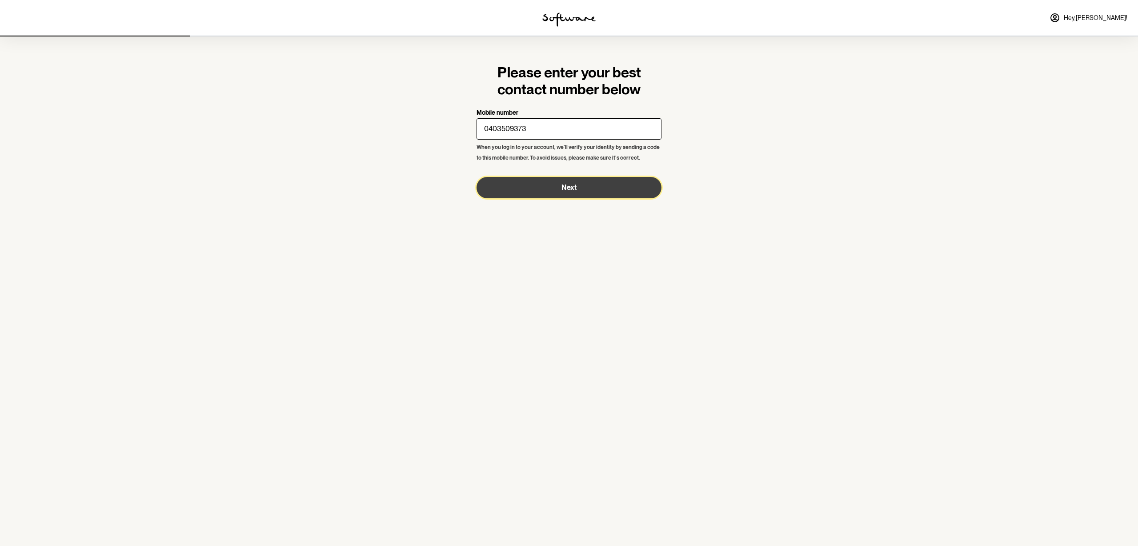
click at [573, 188] on span "Next" at bounding box center [568, 187] width 15 height 8
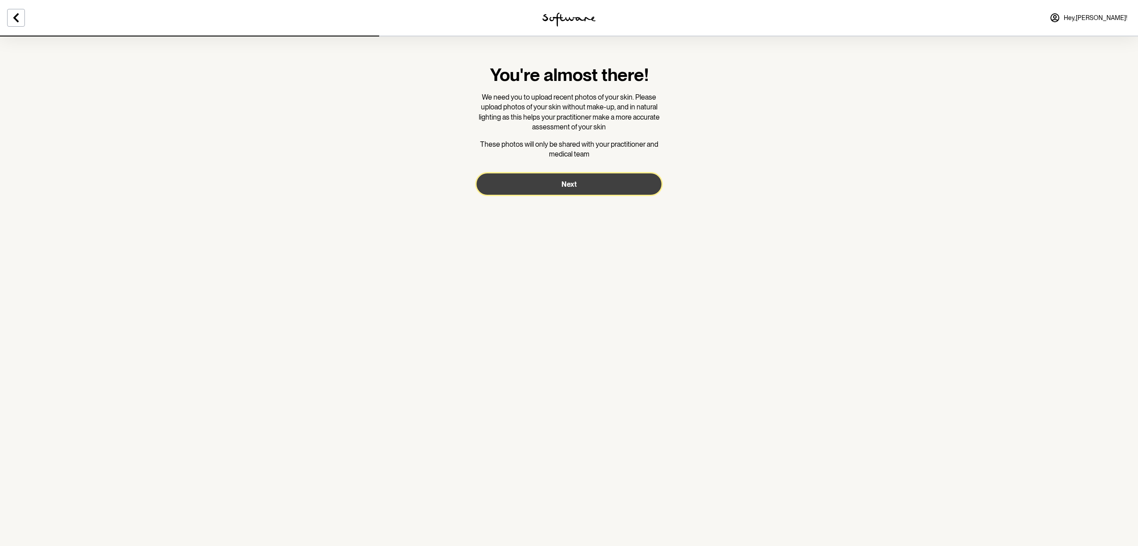
click at [573, 188] on span "Next" at bounding box center [568, 184] width 15 height 8
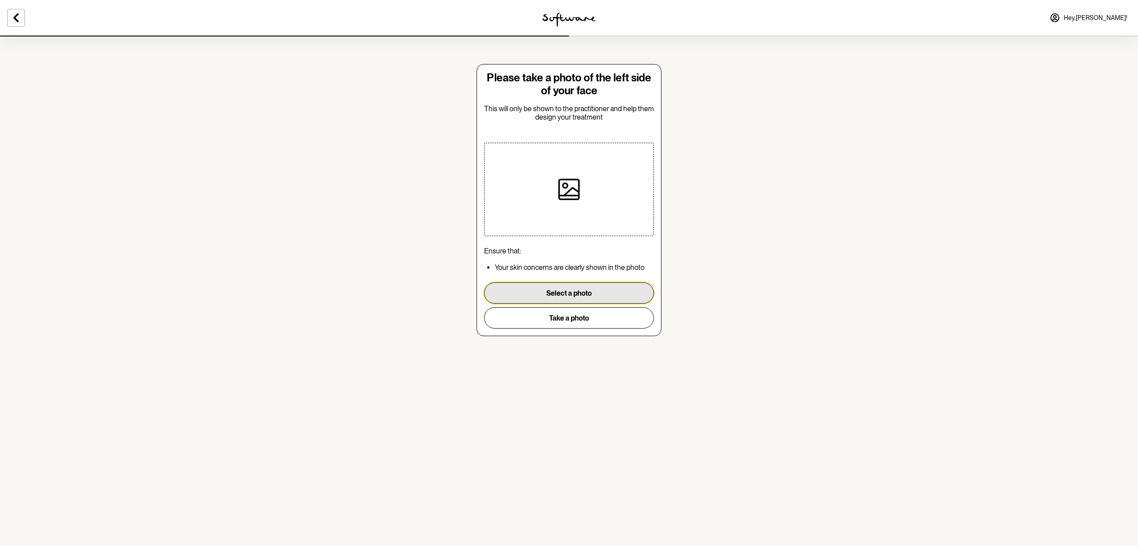
click at [569, 292] on button "Select a photo" at bounding box center [569, 292] width 170 height 21
click at [557, 289] on button "Select a photo" at bounding box center [569, 292] width 170 height 21
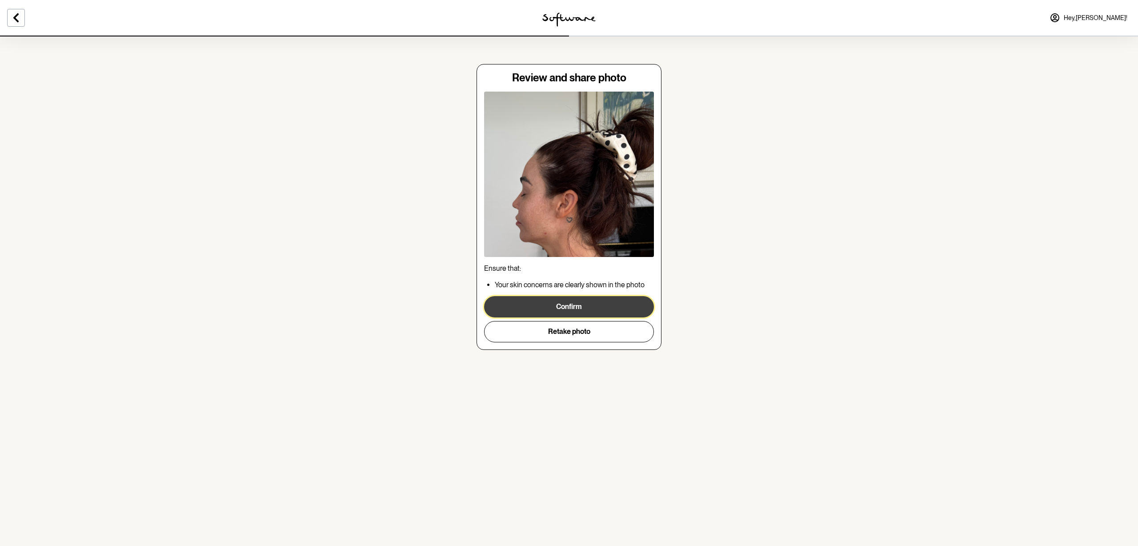
click at [563, 307] on button "Confirm" at bounding box center [569, 306] width 170 height 21
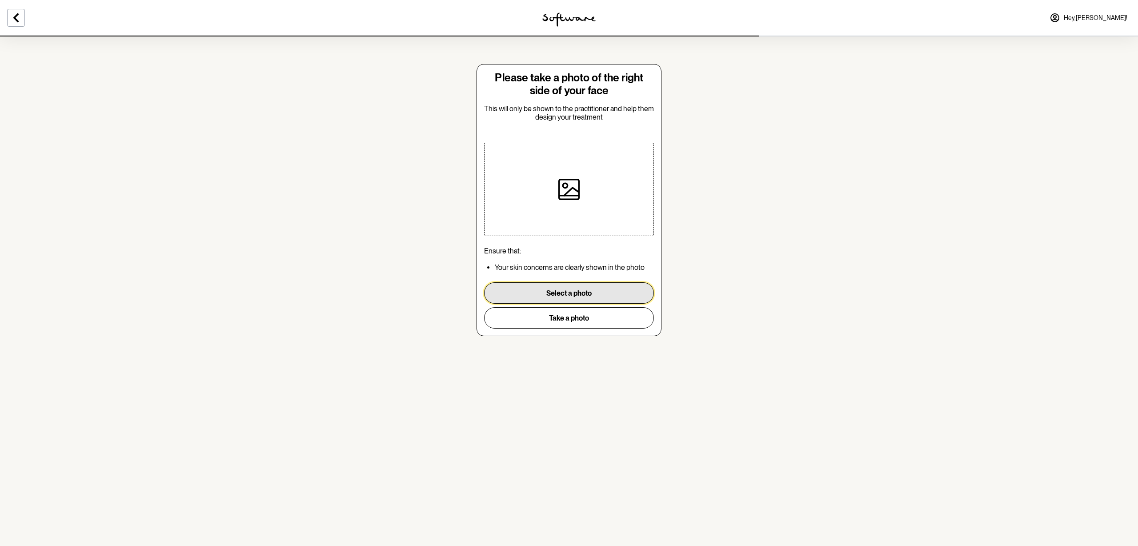
click at [560, 293] on button "Select a photo" at bounding box center [569, 292] width 170 height 21
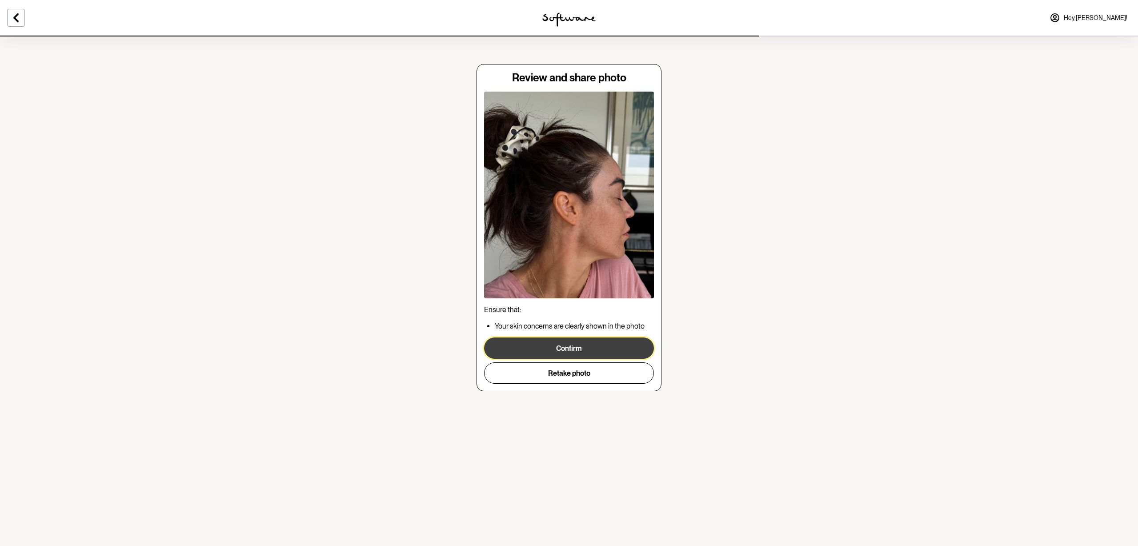
click at [581, 348] on button "Confirm" at bounding box center [569, 347] width 170 height 21
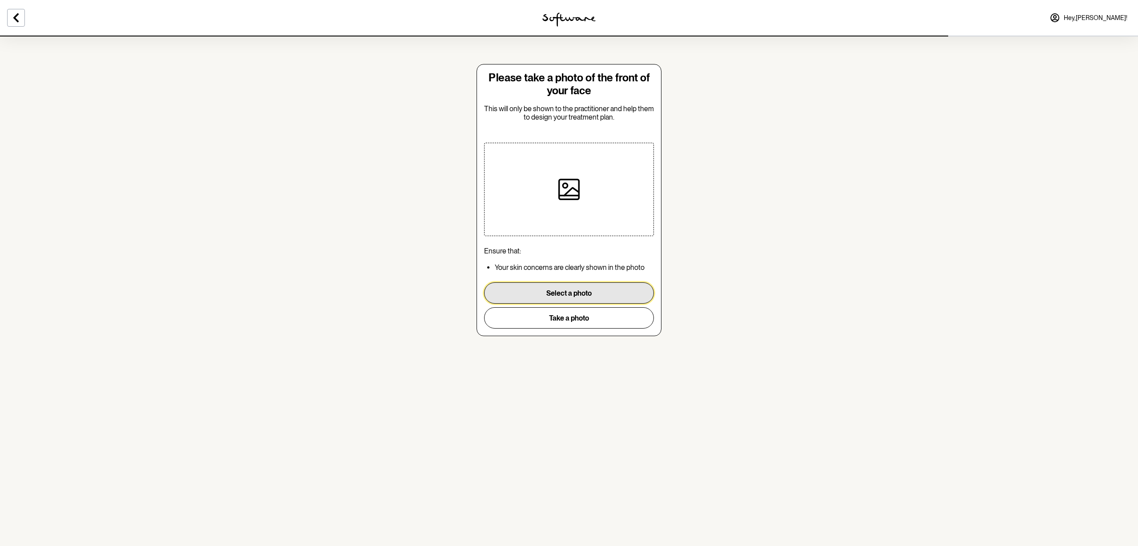
click at [567, 292] on button "Select a photo" at bounding box center [569, 292] width 170 height 21
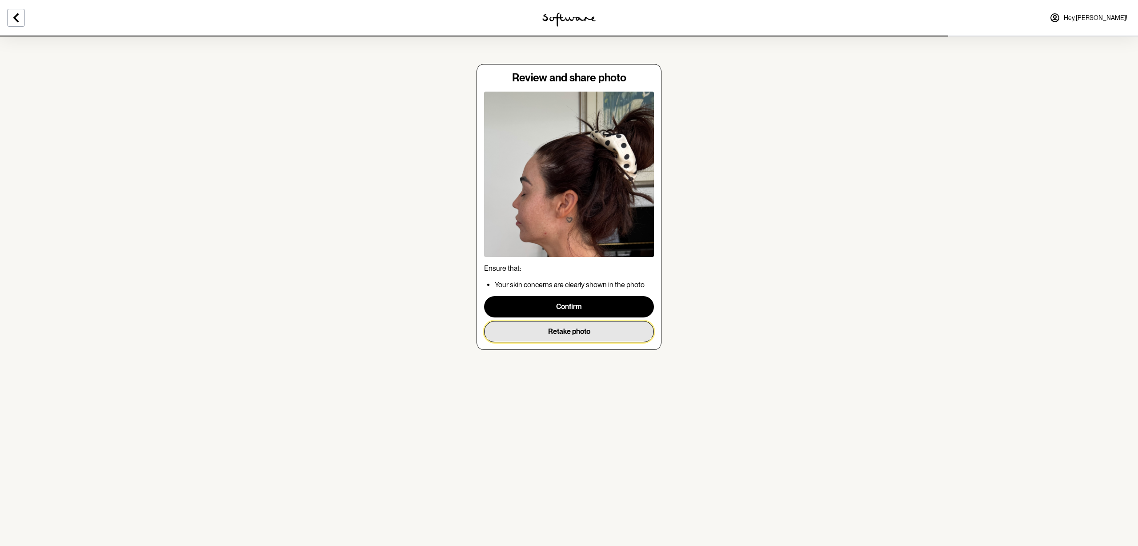
click at [572, 338] on button "Retake photo" at bounding box center [569, 331] width 170 height 21
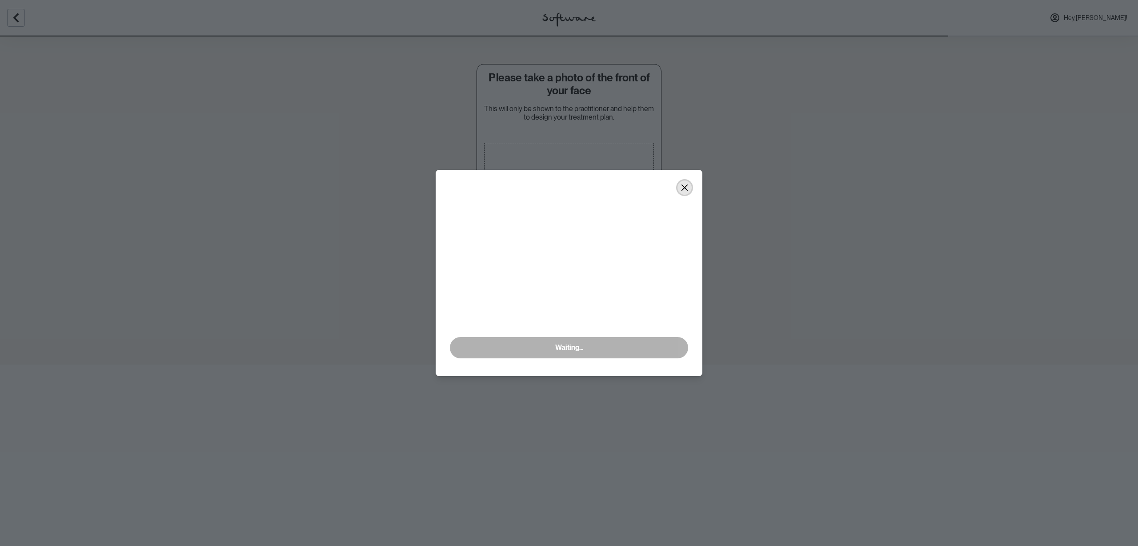
click at [682, 191] on icon "Close" at bounding box center [684, 187] width 6 height 6
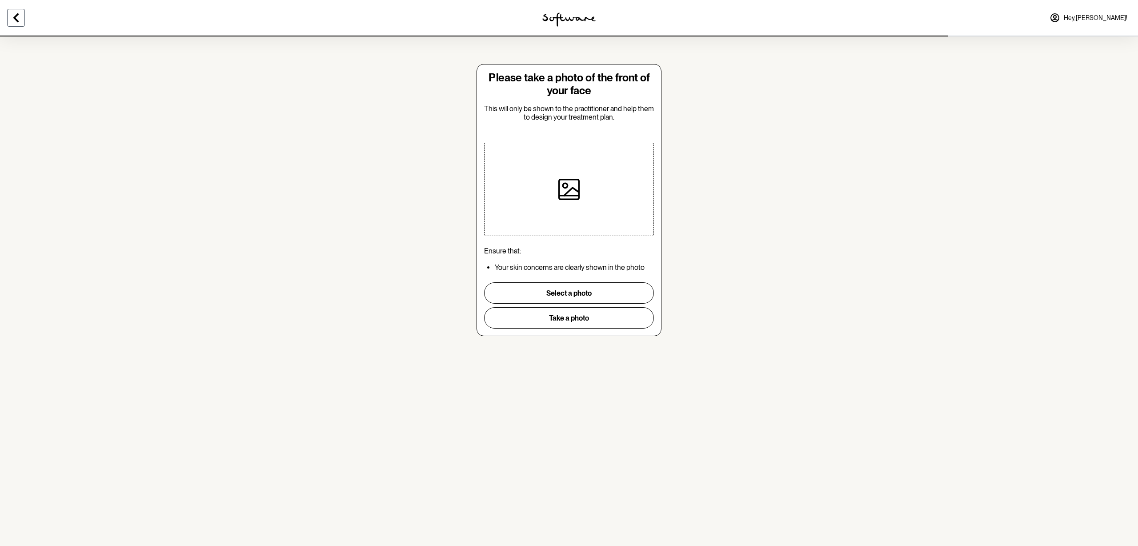
click at [17, 15] on icon at bounding box center [15, 17] width 5 height 9
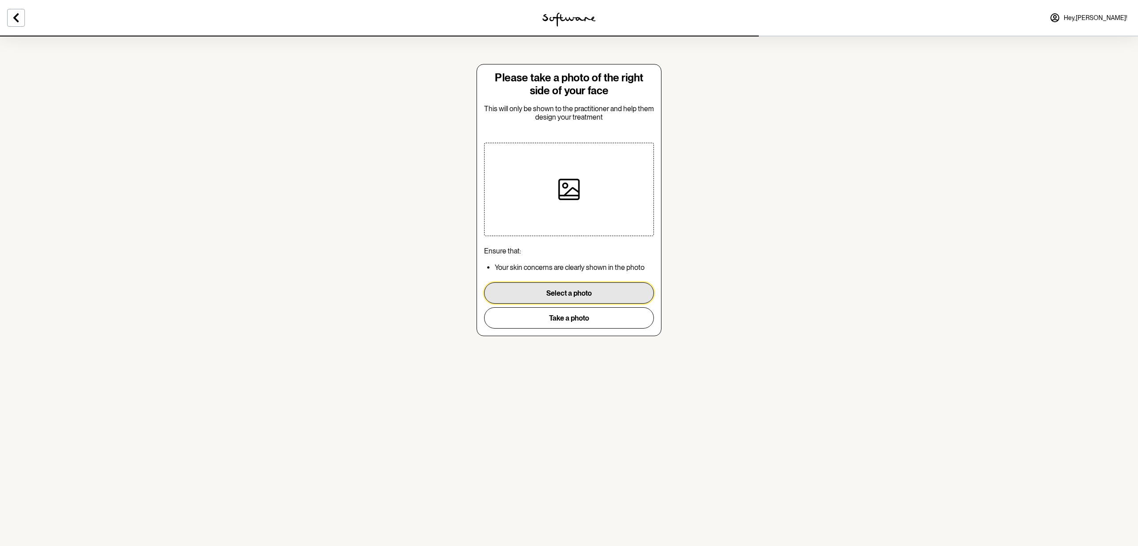
click at [620, 291] on button "Select a photo" at bounding box center [569, 292] width 170 height 21
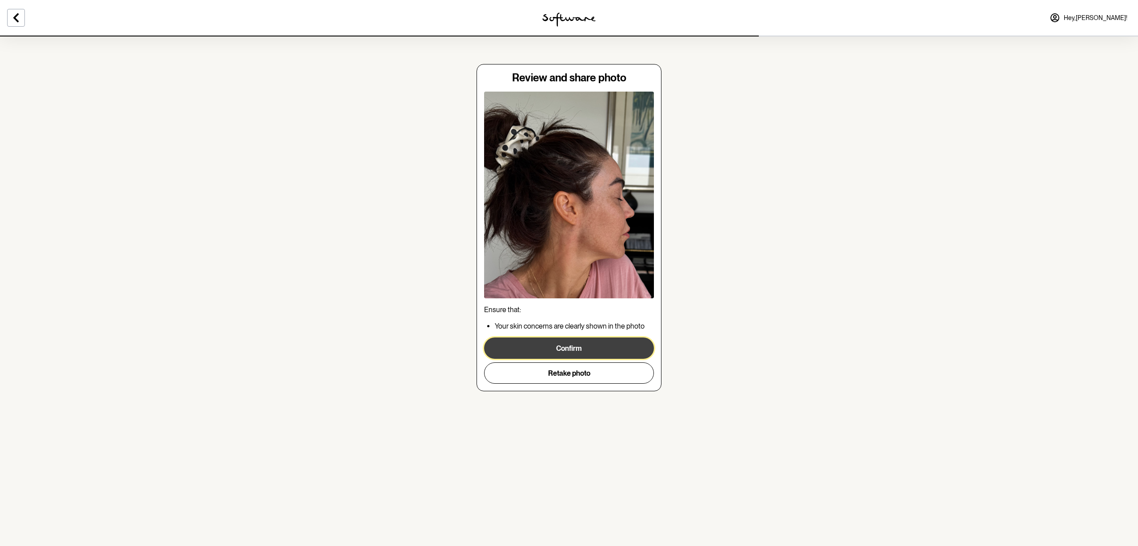
click at [557, 347] on button "Confirm" at bounding box center [569, 347] width 170 height 21
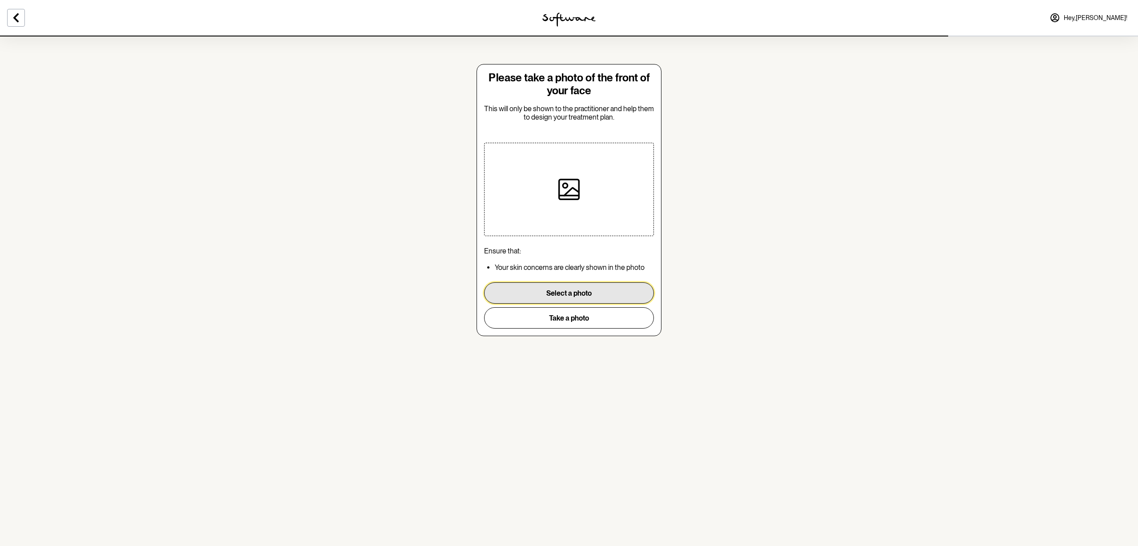
click at [561, 292] on button "Select a photo" at bounding box center [569, 292] width 170 height 21
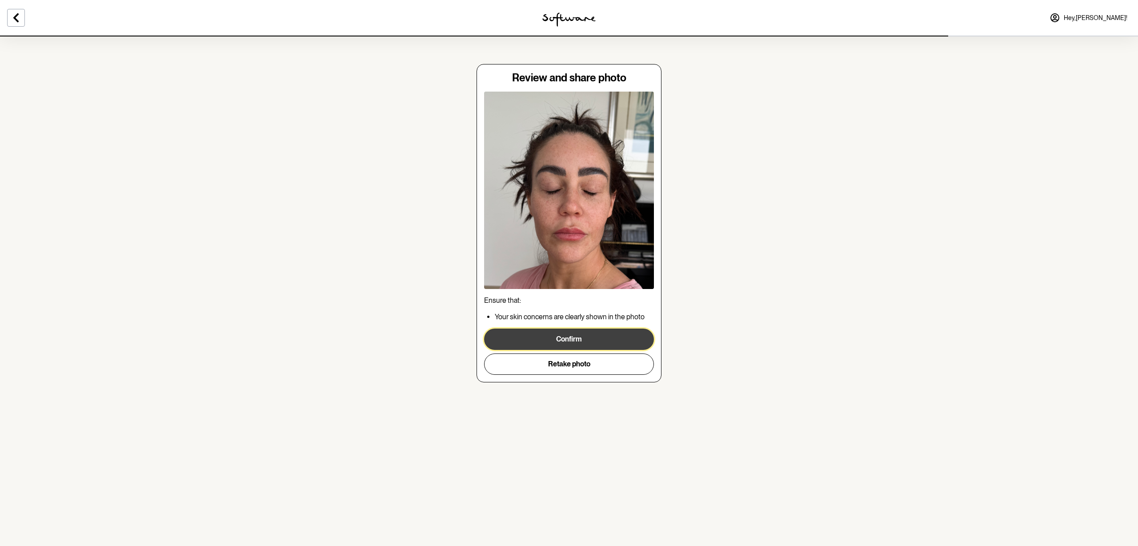
click at [577, 341] on button "Confirm" at bounding box center [569, 339] width 170 height 21
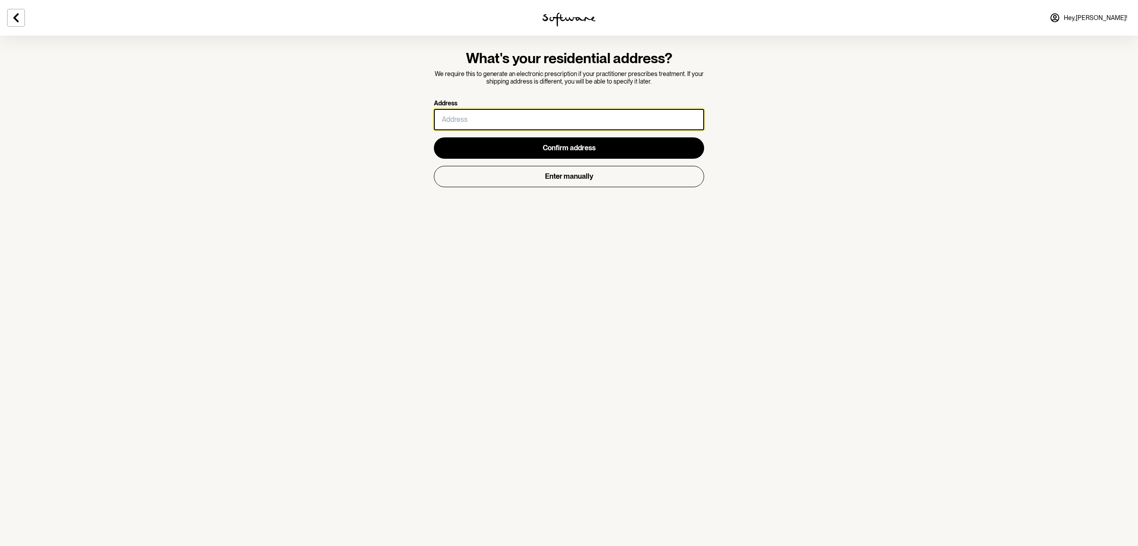
click at [473, 116] on input "Address" at bounding box center [569, 119] width 270 height 21
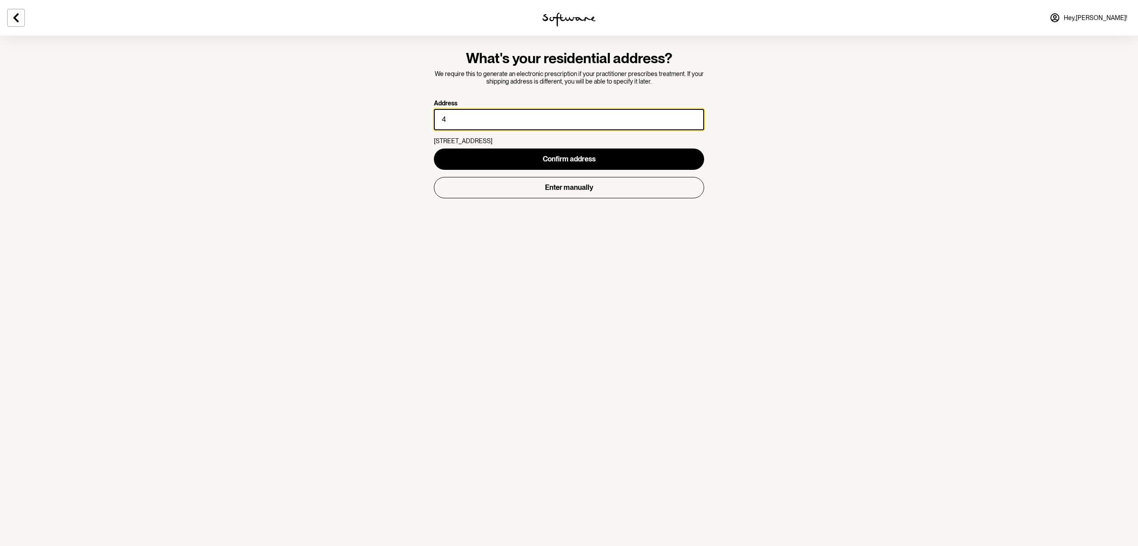
drag, startPoint x: 496, startPoint y: 109, endPoint x: 505, endPoint y: 117, distance: 11.6
click at [496, 109] on input "4" at bounding box center [569, 119] width 270 height 21
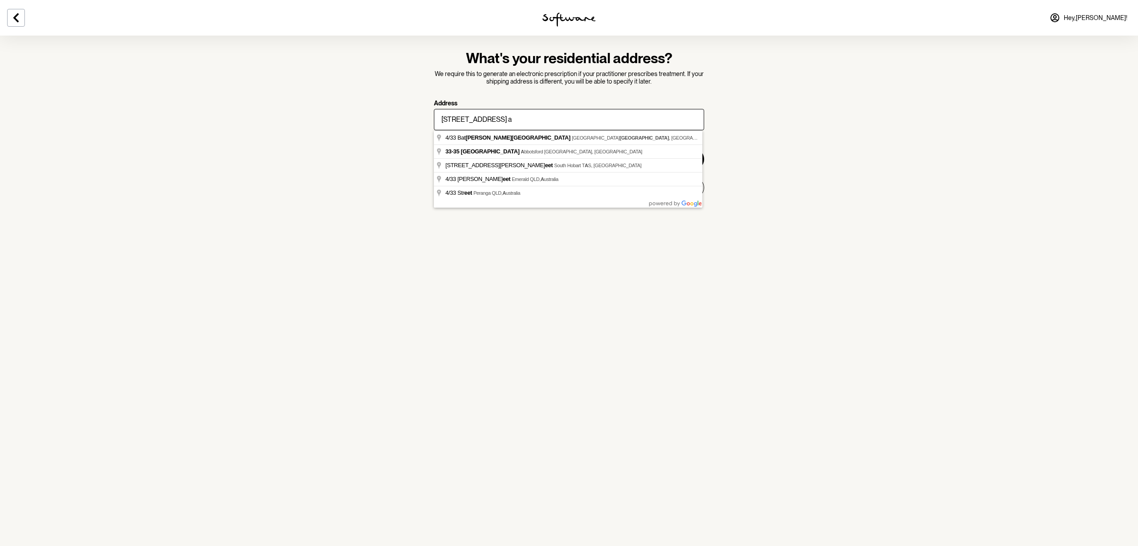
click at [924, 182] on section "What's your residential address? We require this to generate an electronic pres…" at bounding box center [569, 273] width 1138 height 546
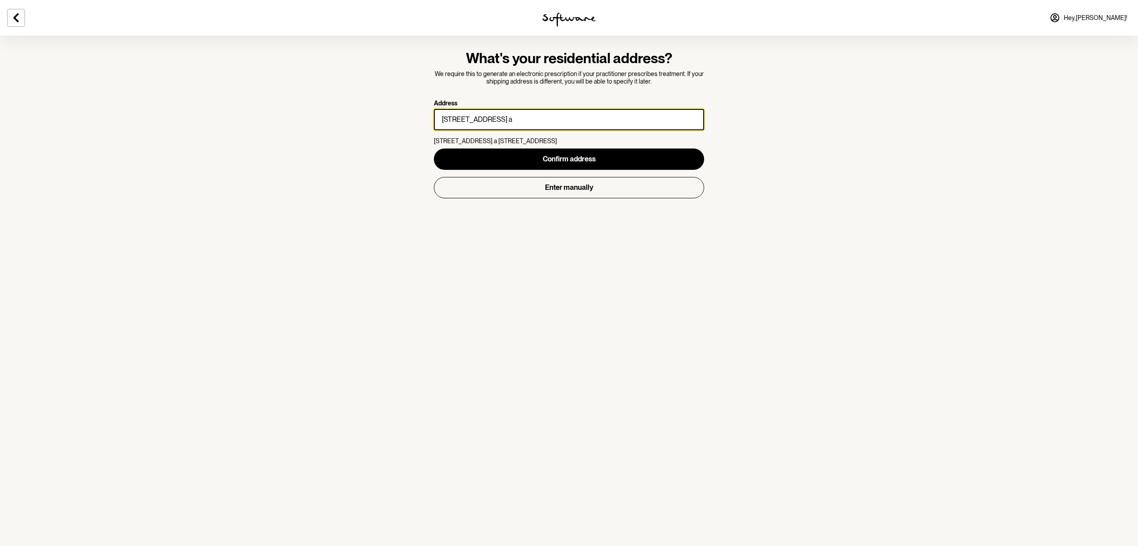
click at [549, 120] on input "[STREET_ADDRESS] a" at bounding box center [569, 119] width 270 height 21
drag, startPoint x: 465, startPoint y: 116, endPoint x: 459, endPoint y: 120, distance: 7.8
click at [465, 116] on input "4" at bounding box center [569, 119] width 270 height 21
click at [564, 116] on input "[STREET_ADDRESS]" at bounding box center [569, 119] width 270 height 21
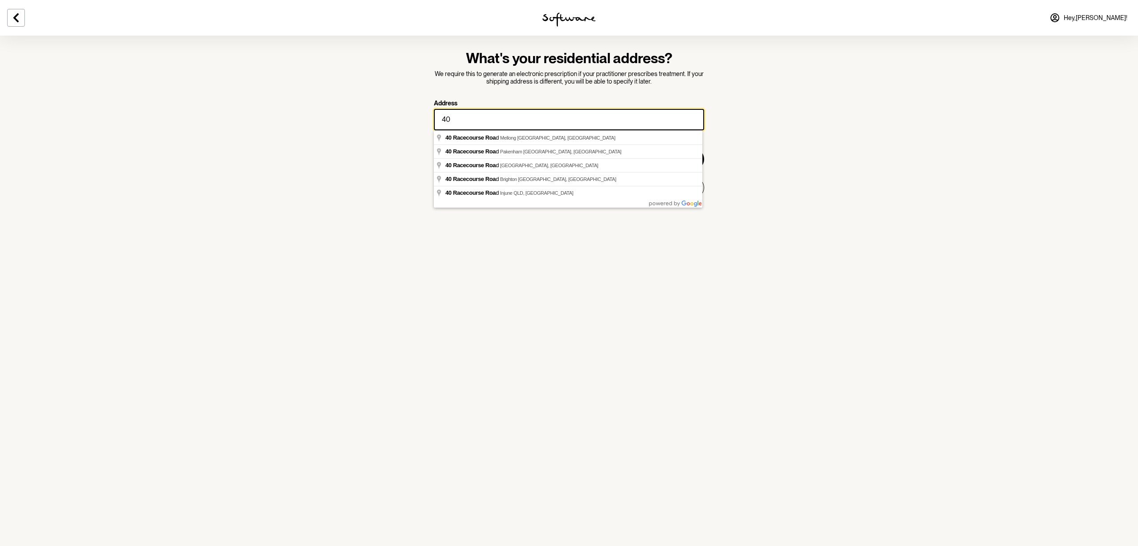
type input "4"
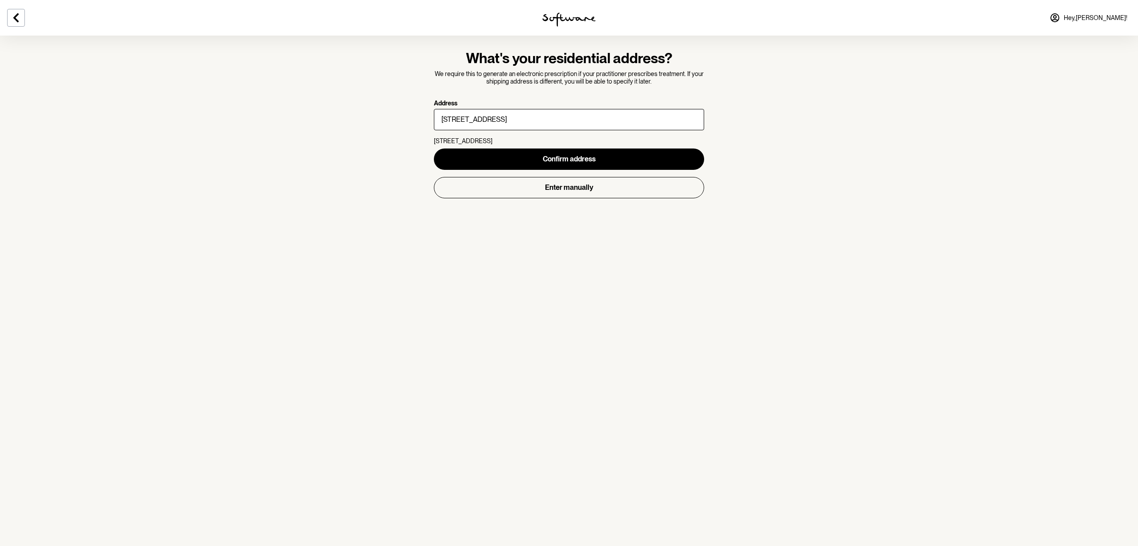
type input "4"
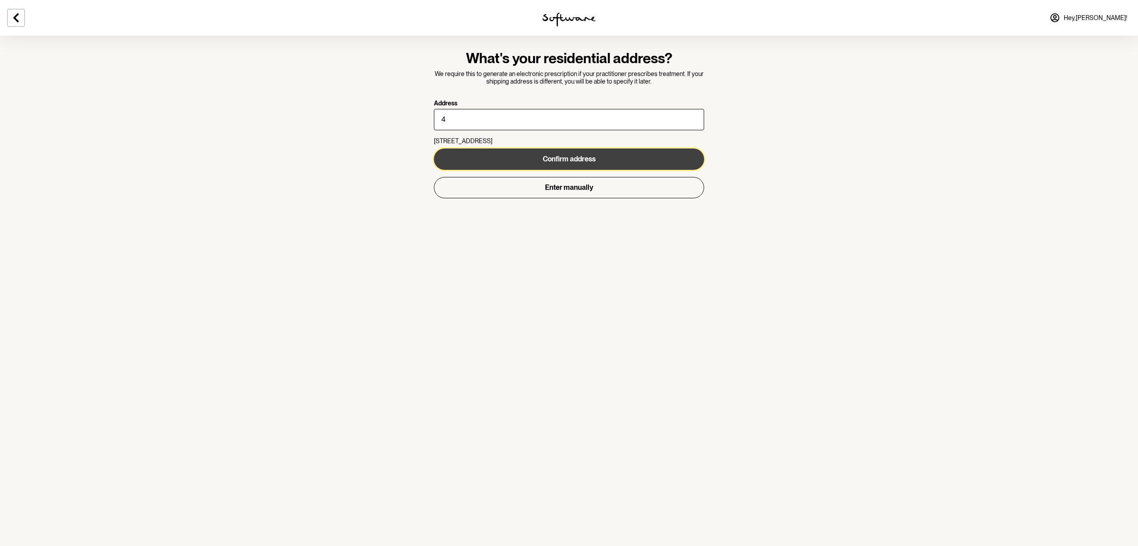
click at [549, 157] on span "Confirm address" at bounding box center [569, 159] width 53 height 8
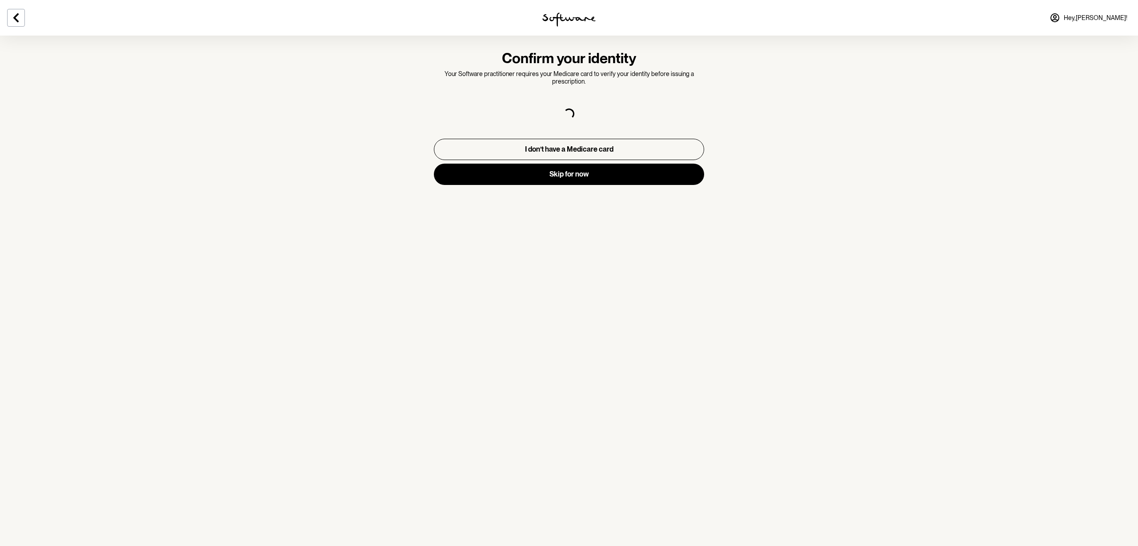
select select "F"
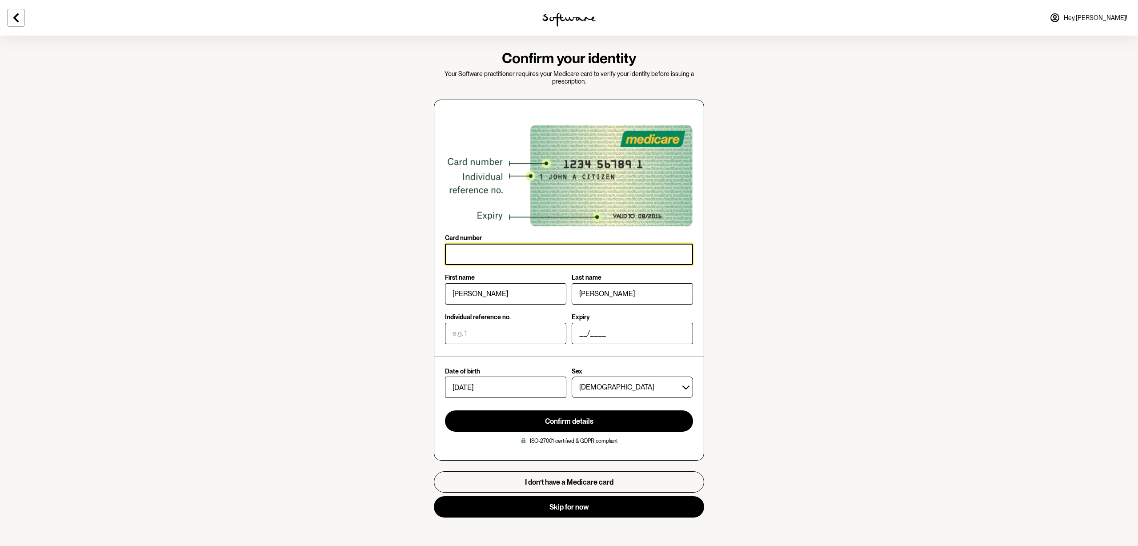
click at [525, 250] on input "Card number" at bounding box center [569, 254] width 248 height 21
type input "2636 16484 5"
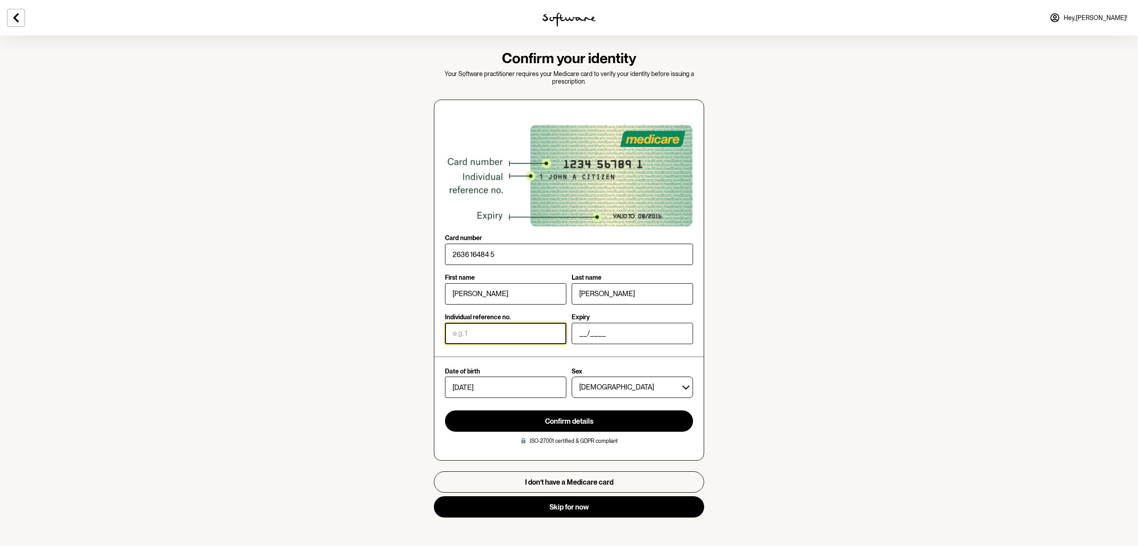
click at [464, 335] on input "Individual reference no." at bounding box center [505, 333] width 121 height 21
type input "1"
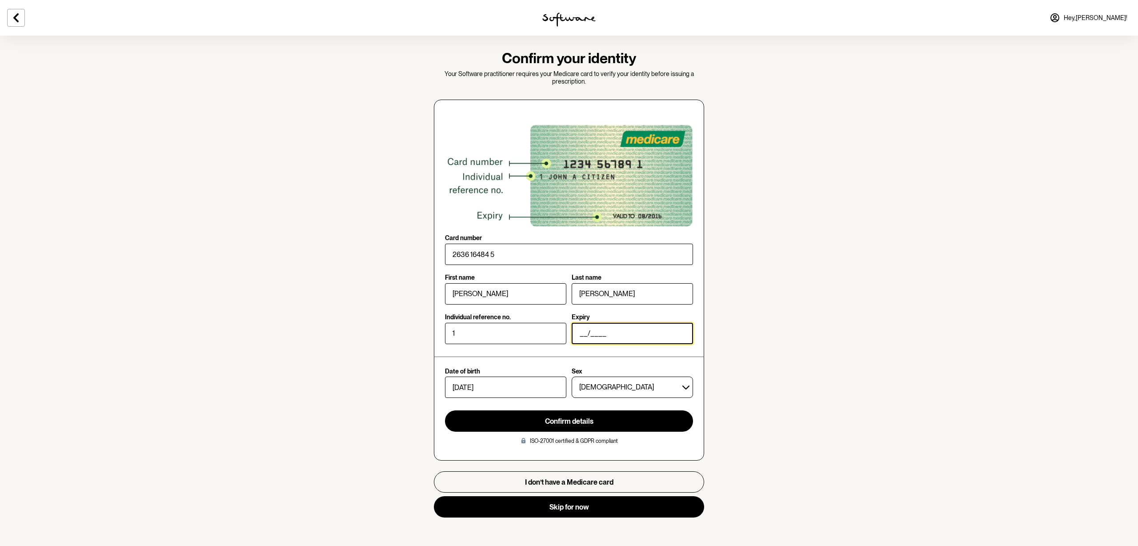
click at [580, 332] on input "__/____" at bounding box center [632, 333] width 121 height 21
type input "11/2026"
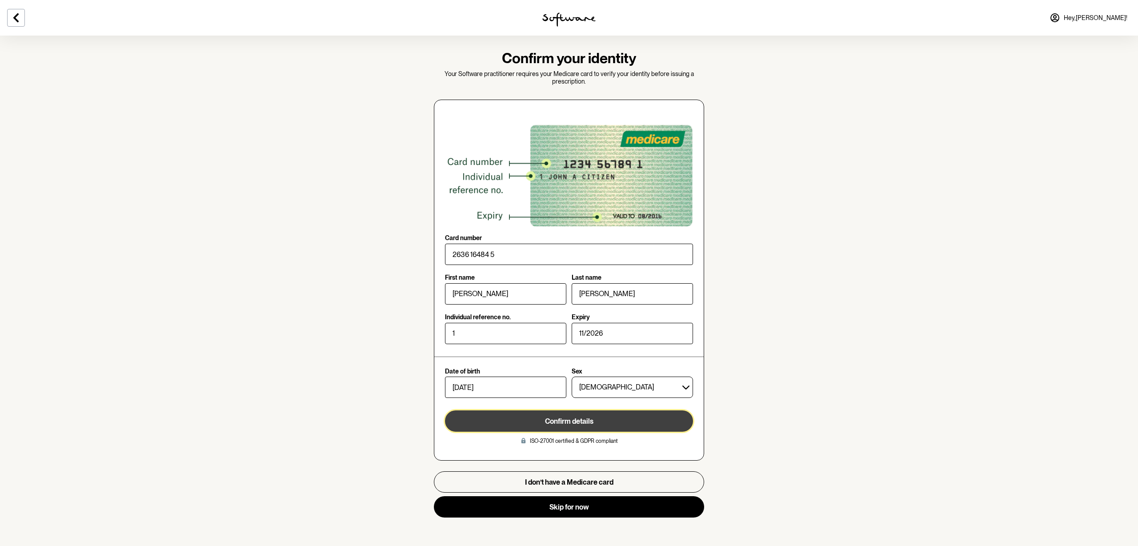
click at [573, 424] on span "Confirm details" at bounding box center [569, 421] width 48 height 8
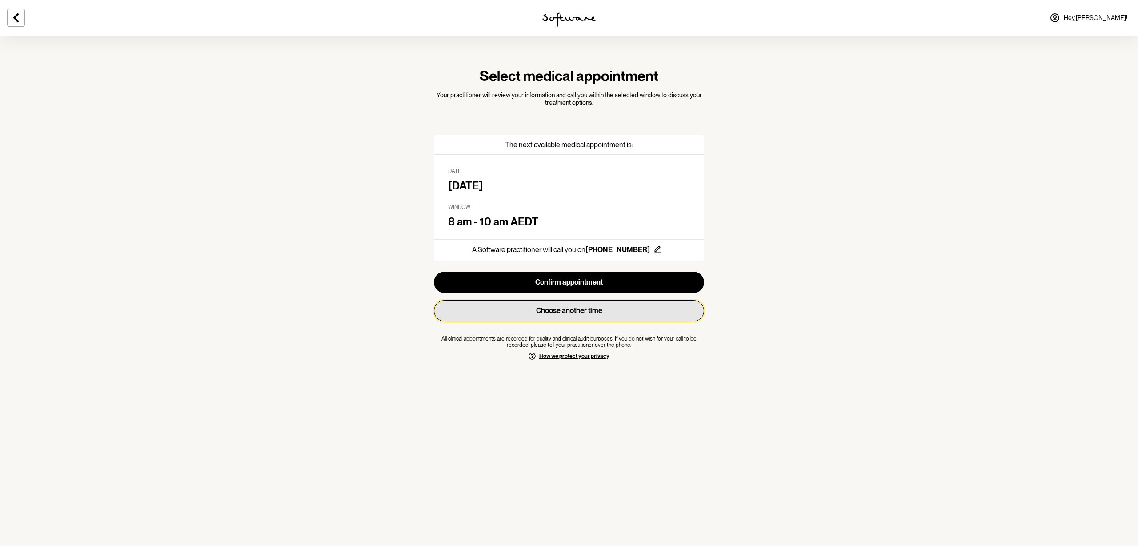
click at [558, 314] on button "Choose another time" at bounding box center [569, 310] width 270 height 21
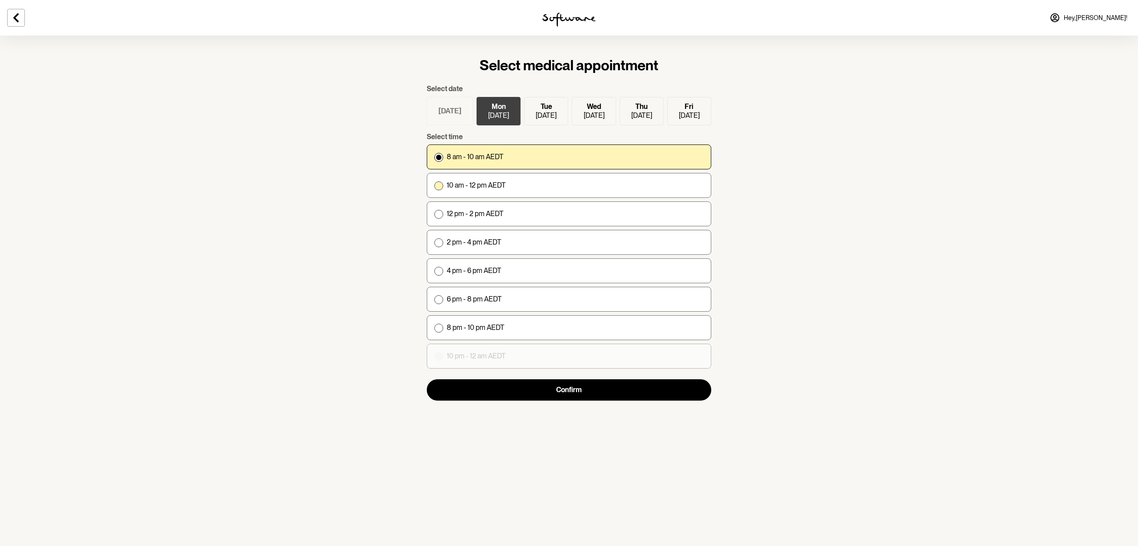
click at [441, 185] on span at bounding box center [438, 185] width 9 height 9
click at [434, 185] on input "10 am - 12 pm AEDT" at bounding box center [434, 185] width 0 height 0
radio input "true"
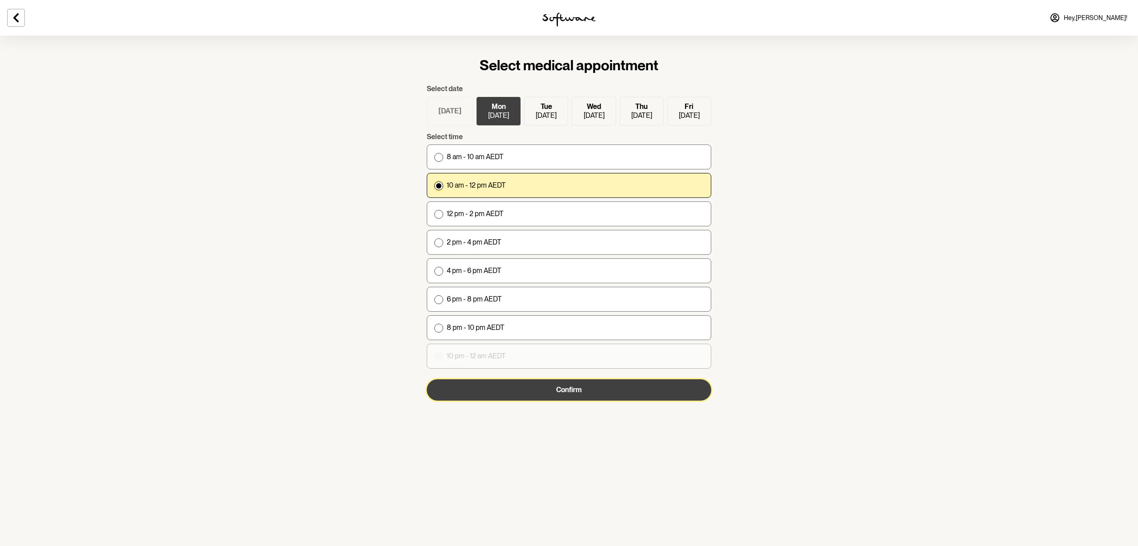
click at [590, 393] on button "Confirm" at bounding box center [569, 389] width 285 height 21
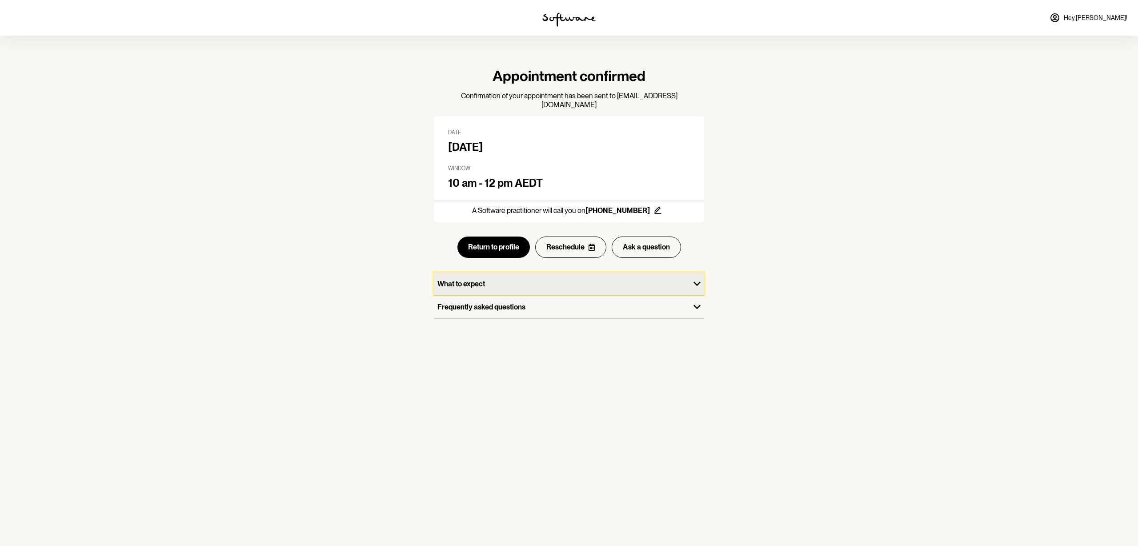
click at [470, 273] on div "What to expect" at bounding box center [562, 284] width 256 height 23
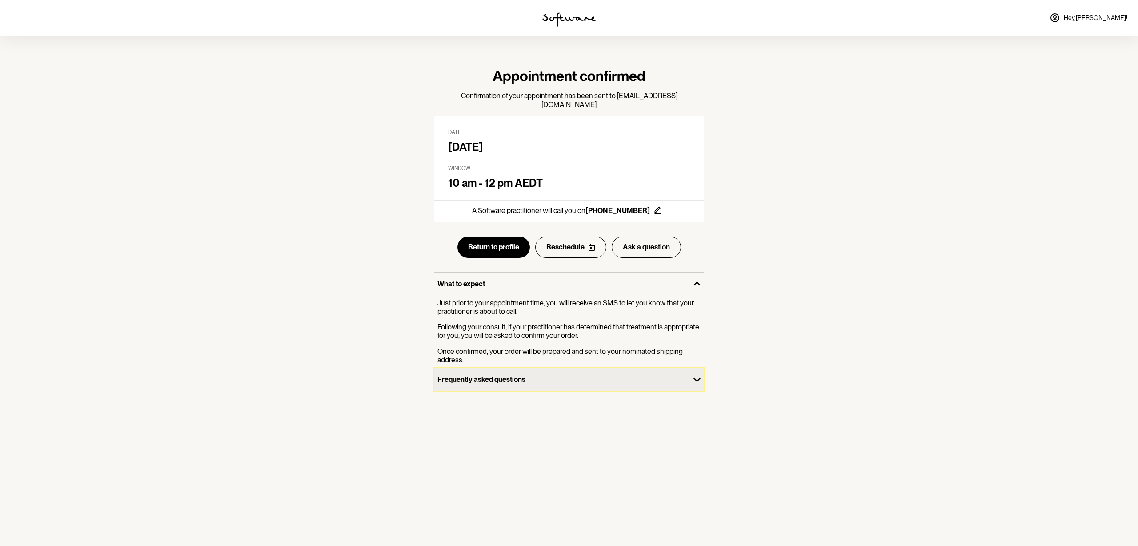
click at [529, 375] on p "Frequently asked questions" at bounding box center [561, 379] width 249 height 8
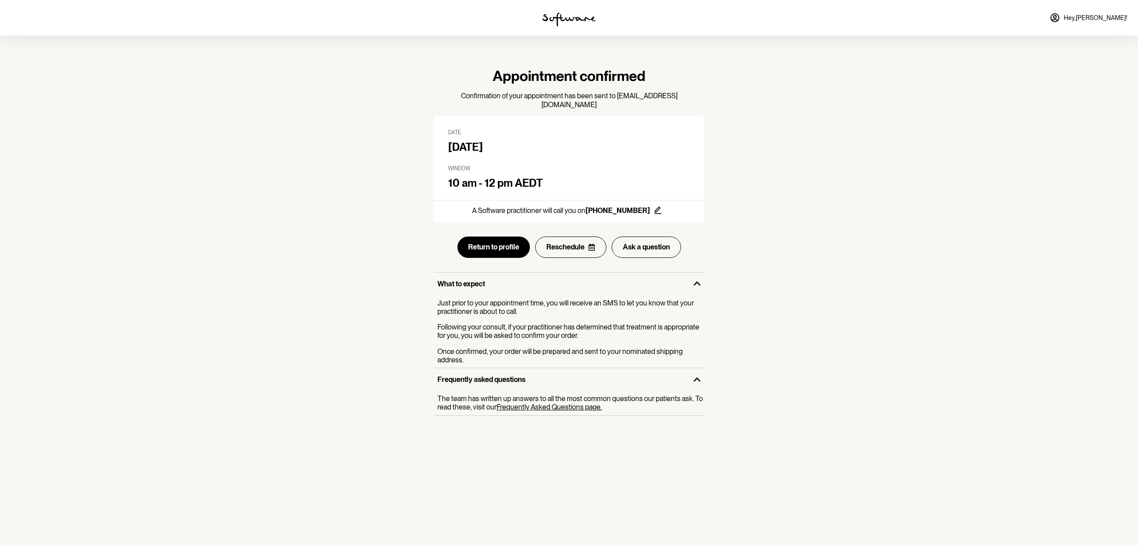
click at [565, 16] on img at bounding box center [568, 19] width 53 height 14
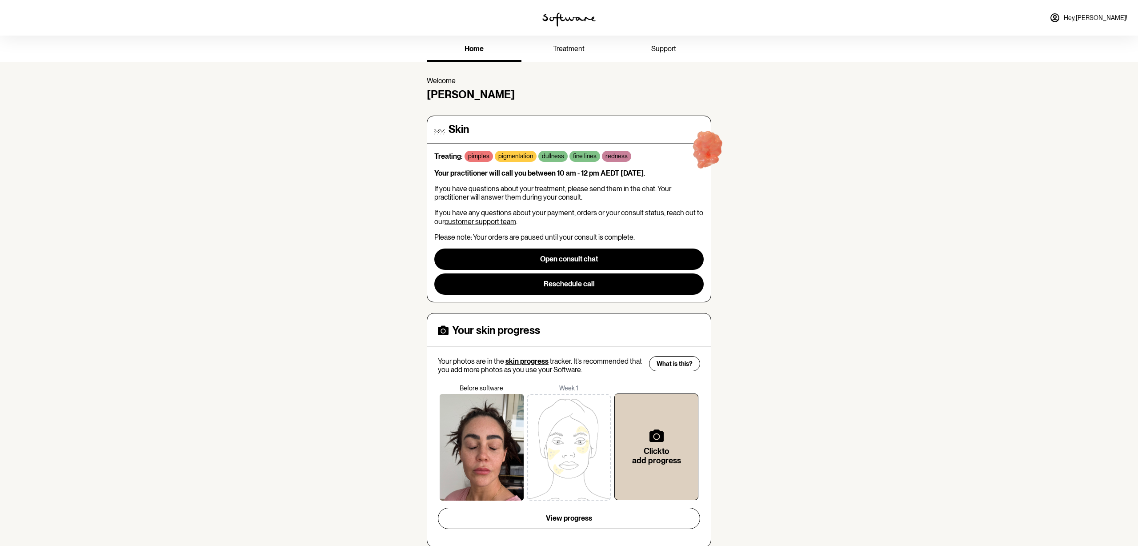
scroll to position [36, 0]
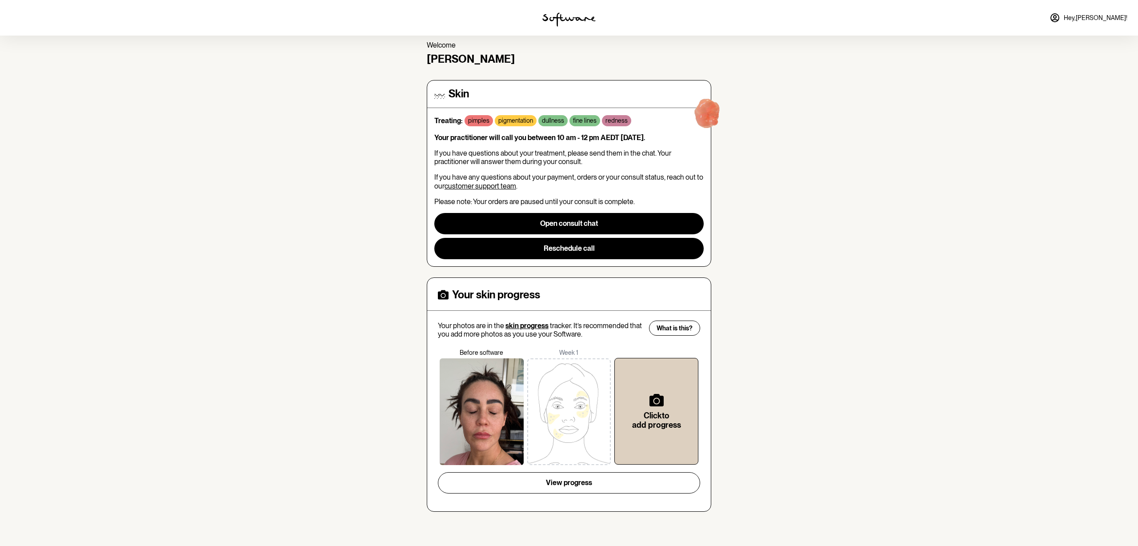
click at [577, 18] on img at bounding box center [568, 19] width 53 height 14
click at [1086, 16] on link "Hey, [PERSON_NAME] !" at bounding box center [1088, 17] width 88 height 21
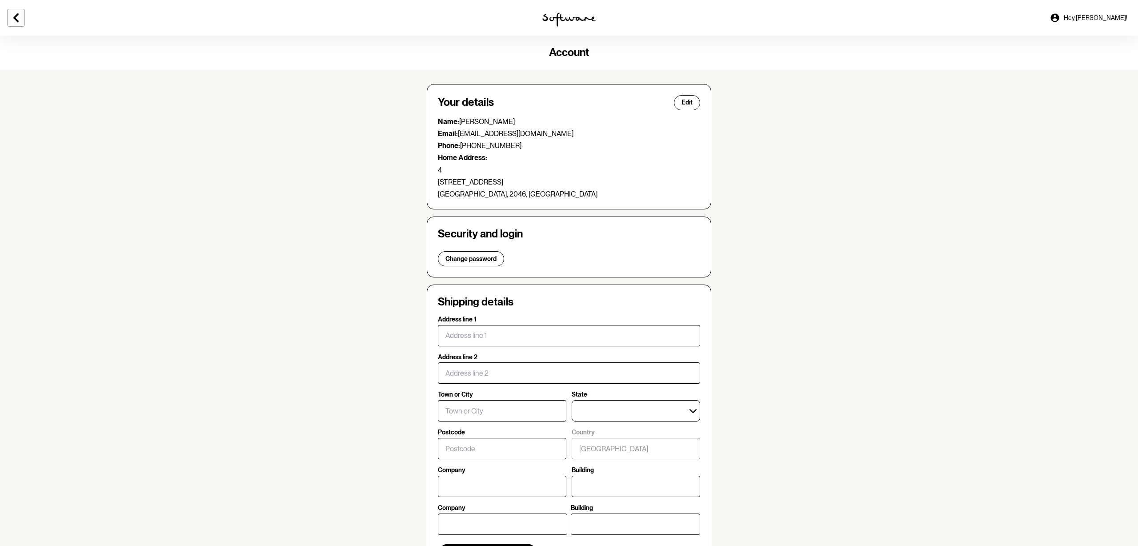
click at [1097, 15] on span "Hey, [PERSON_NAME] !" at bounding box center [1096, 18] width 64 height 8
click at [573, 19] on img at bounding box center [568, 19] width 53 height 14
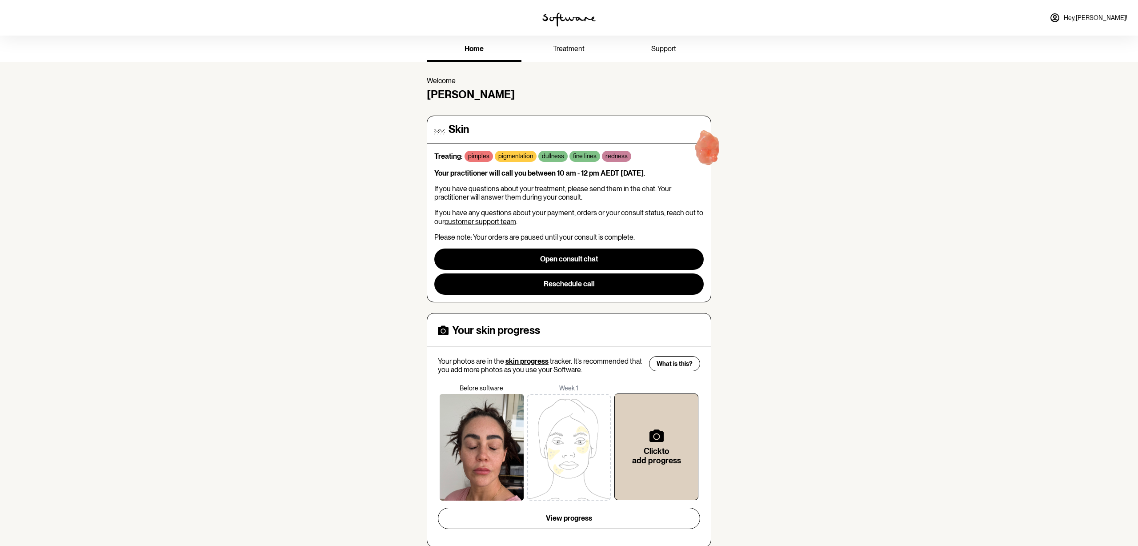
click at [580, 47] on span "treatment" at bounding box center [569, 48] width 32 height 8
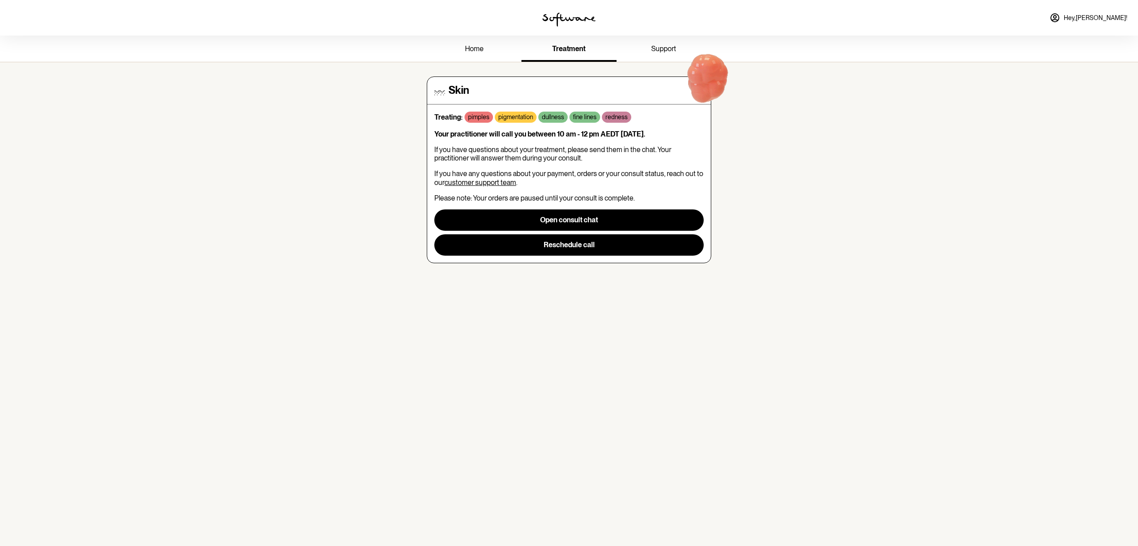
click at [669, 47] on span "support" at bounding box center [663, 48] width 25 height 8
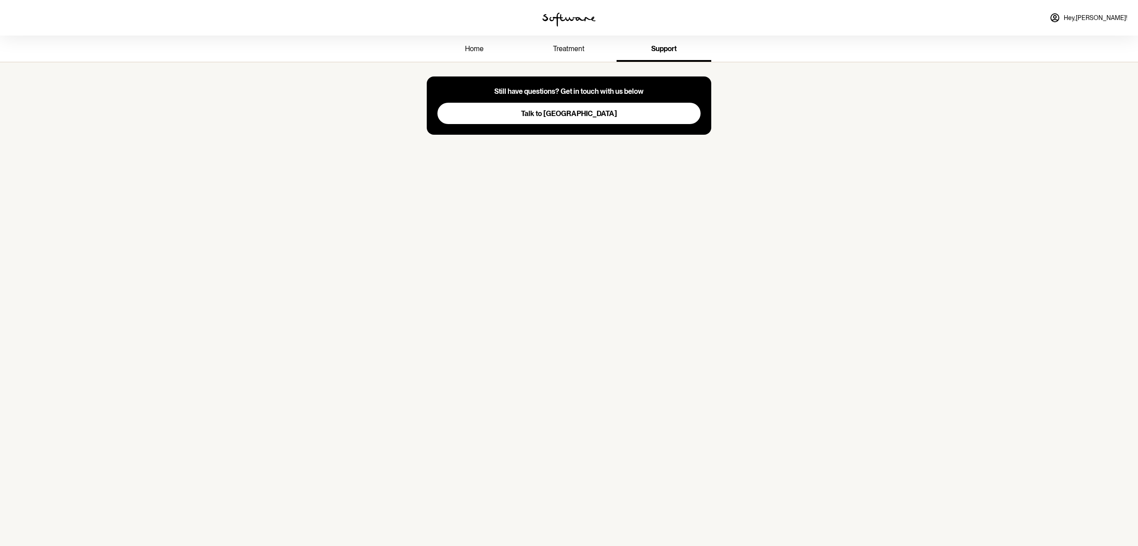
click at [570, 17] on img at bounding box center [568, 19] width 53 height 14
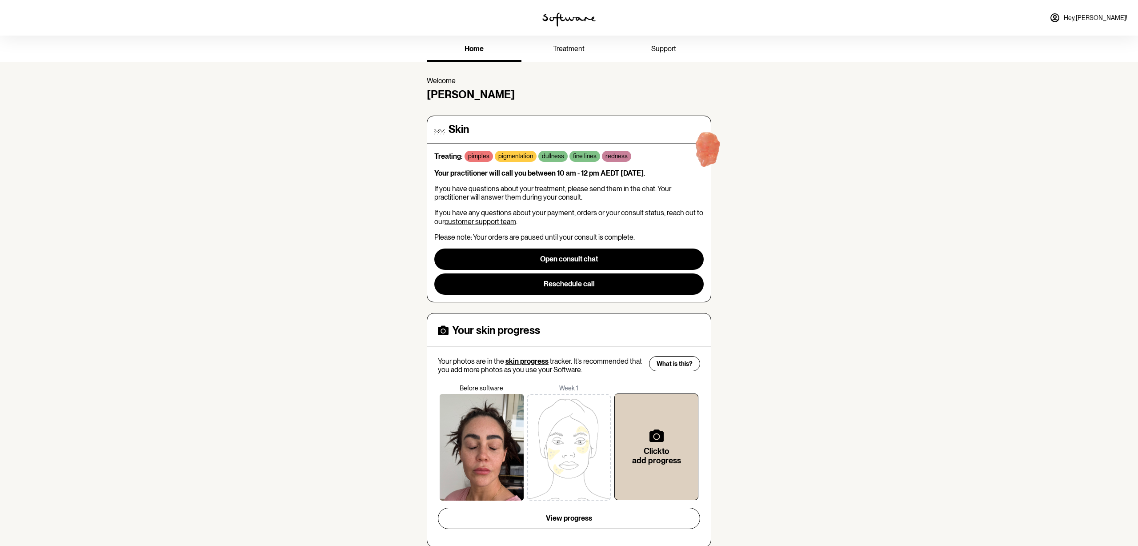
scroll to position [36, 0]
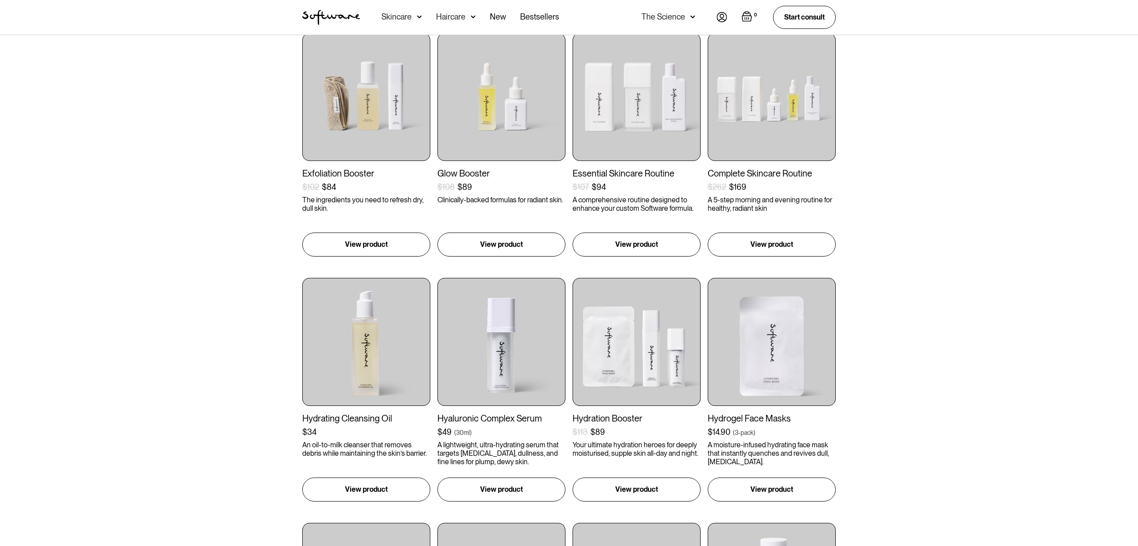
scroll to position [176, 0]
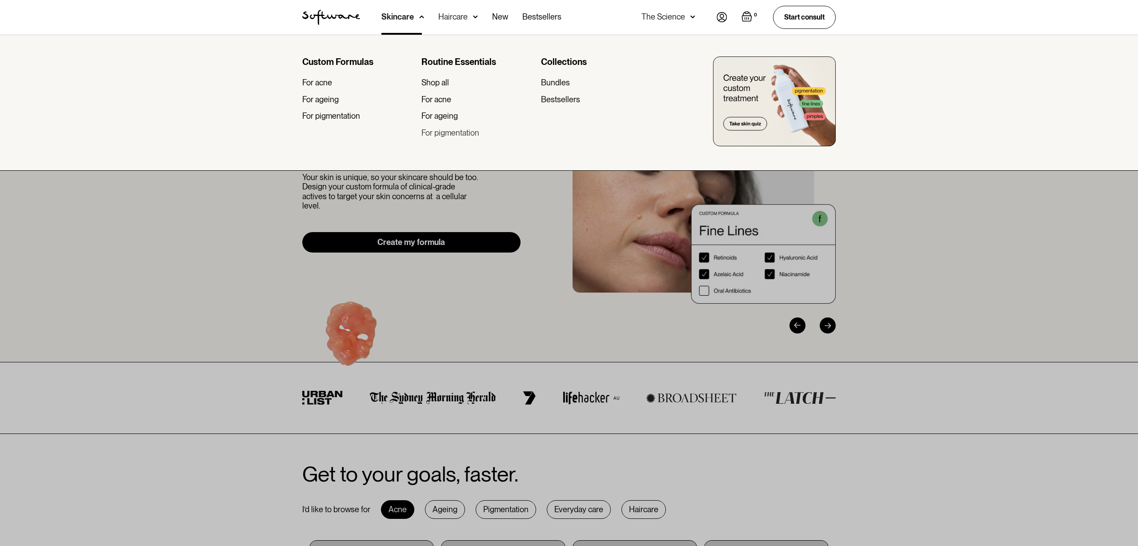
click at [456, 131] on div "For pigmentation" at bounding box center [450, 133] width 58 height 10
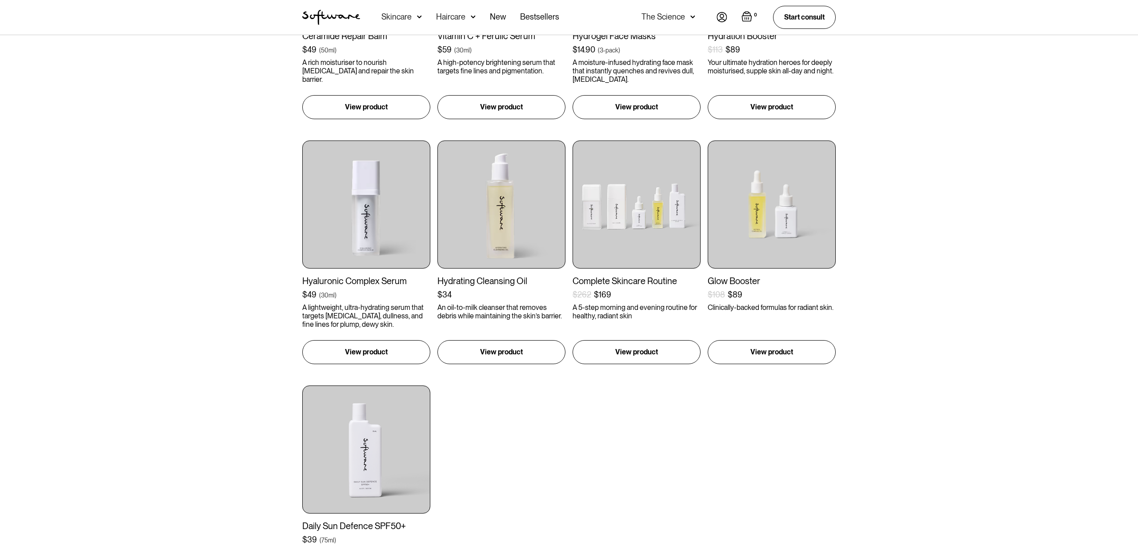
scroll to position [421, 0]
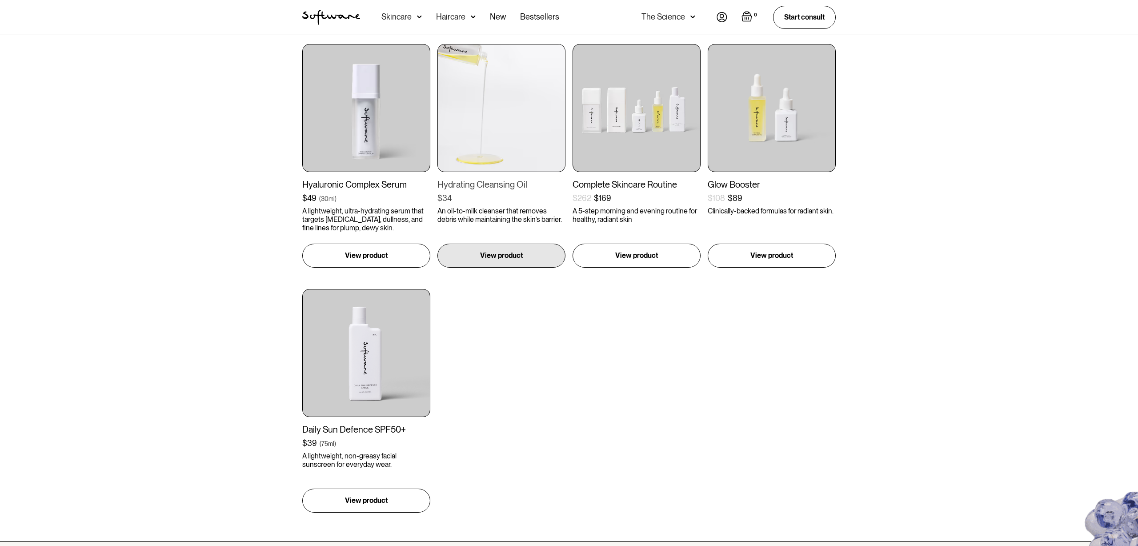
click at [505, 126] on img at bounding box center [501, 108] width 128 height 128
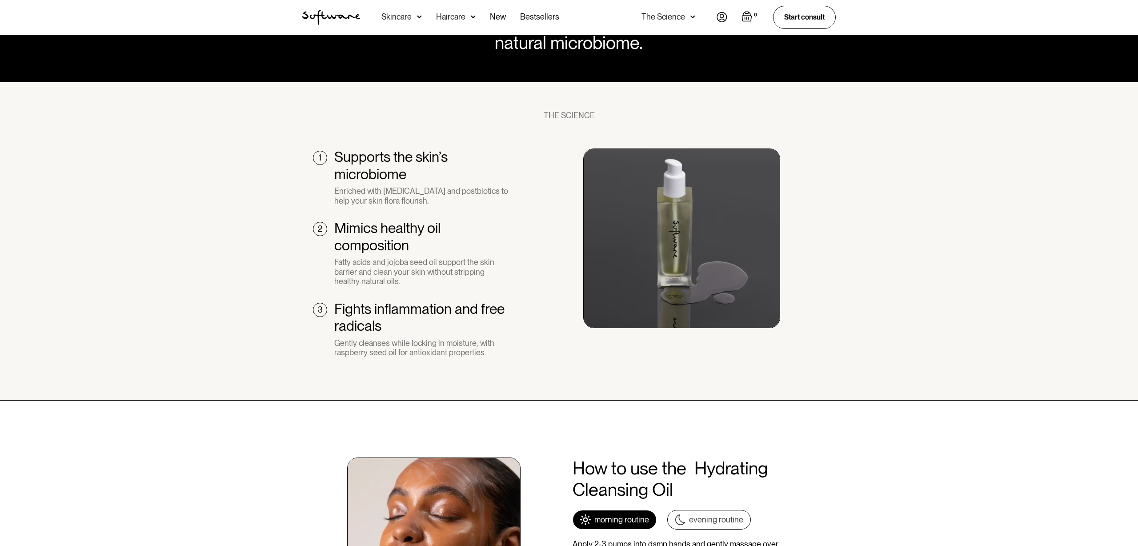
scroll to position [535, 0]
